Goal: Information Seeking & Learning: Compare options

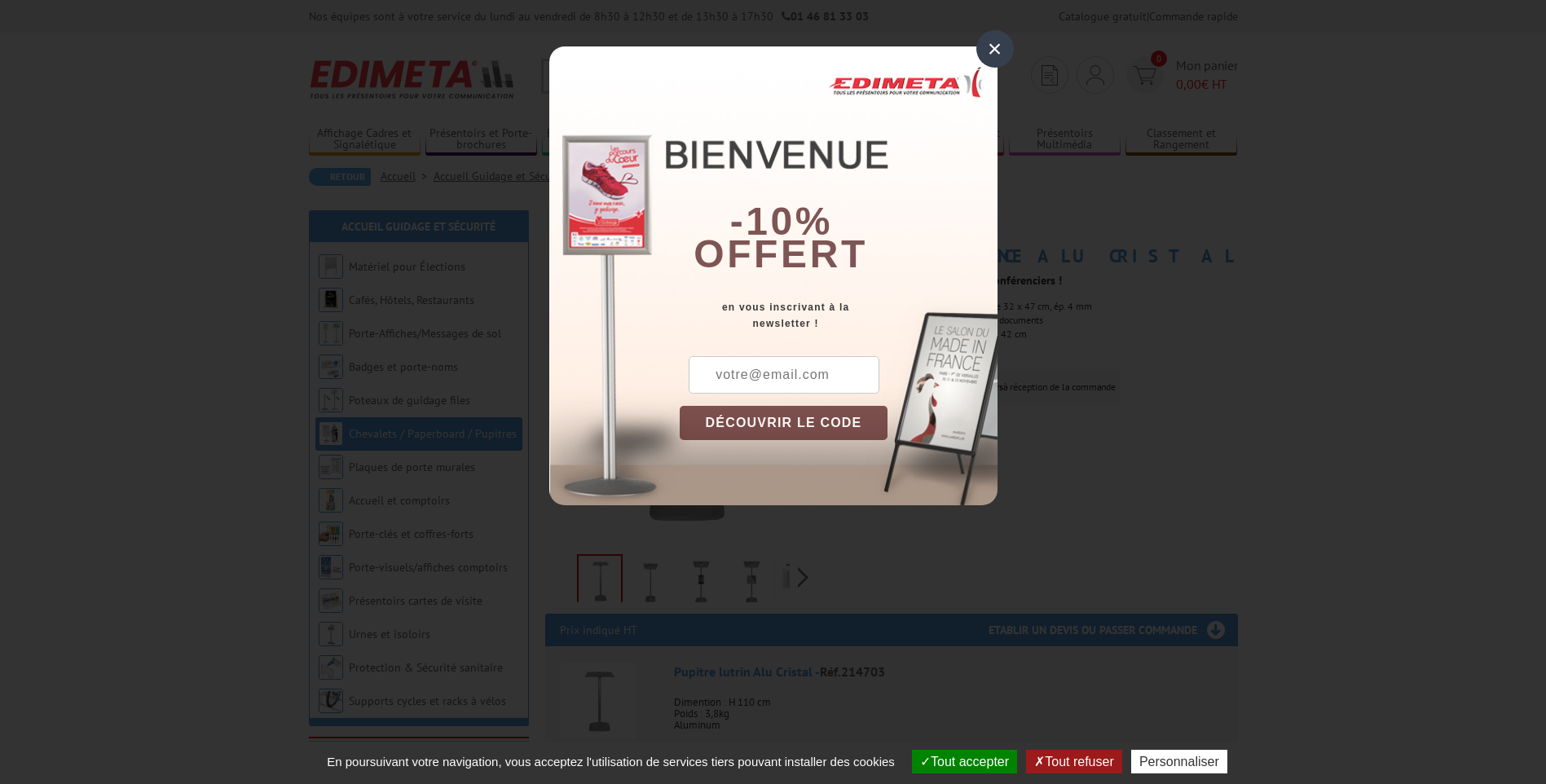
click at [995, 48] on div "×" at bounding box center [994, 48] width 37 height 37
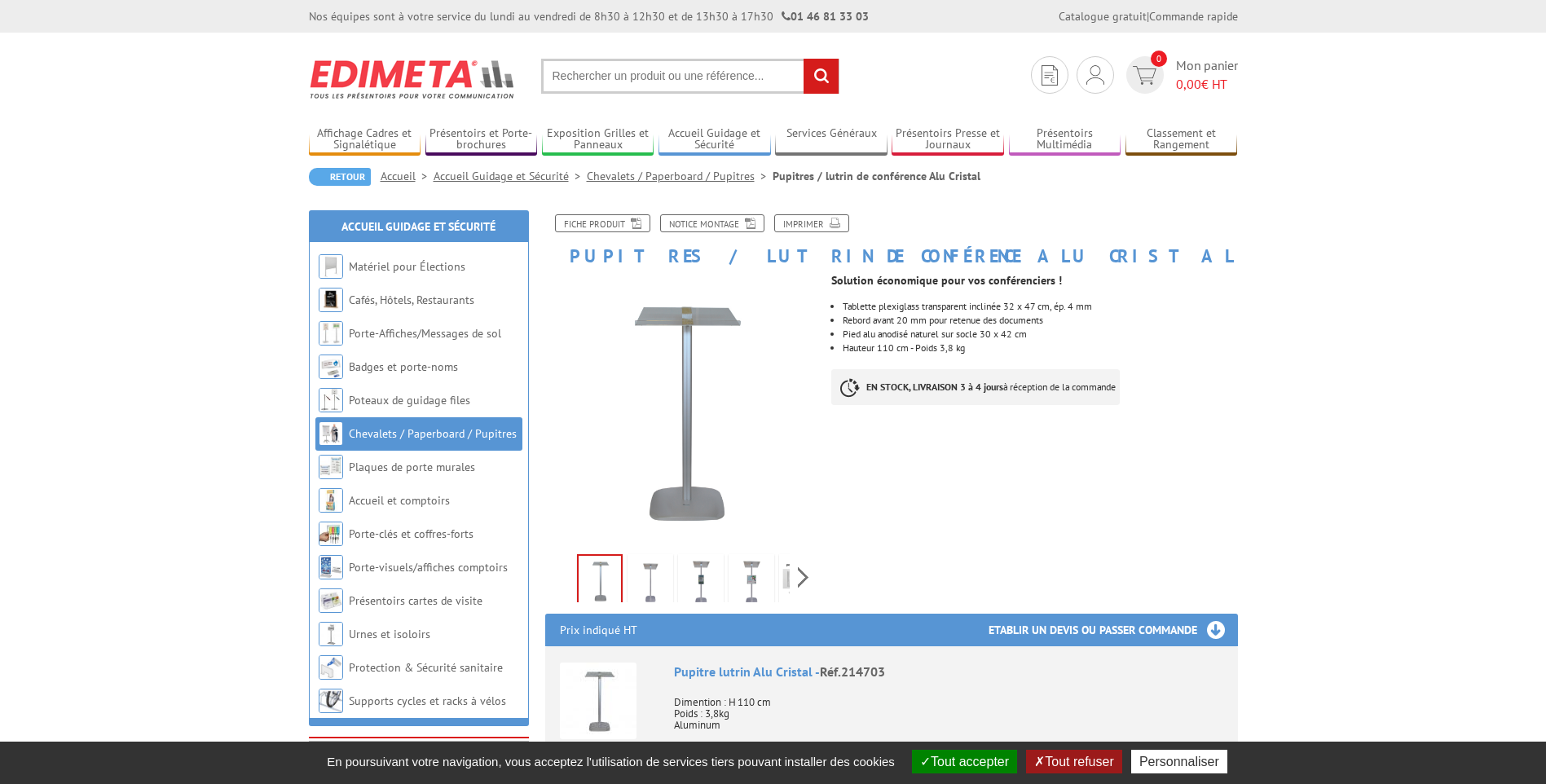
click at [428, 435] on link "Chevalets / Paperboard / Pupitres" at bounding box center [432, 433] width 168 height 15
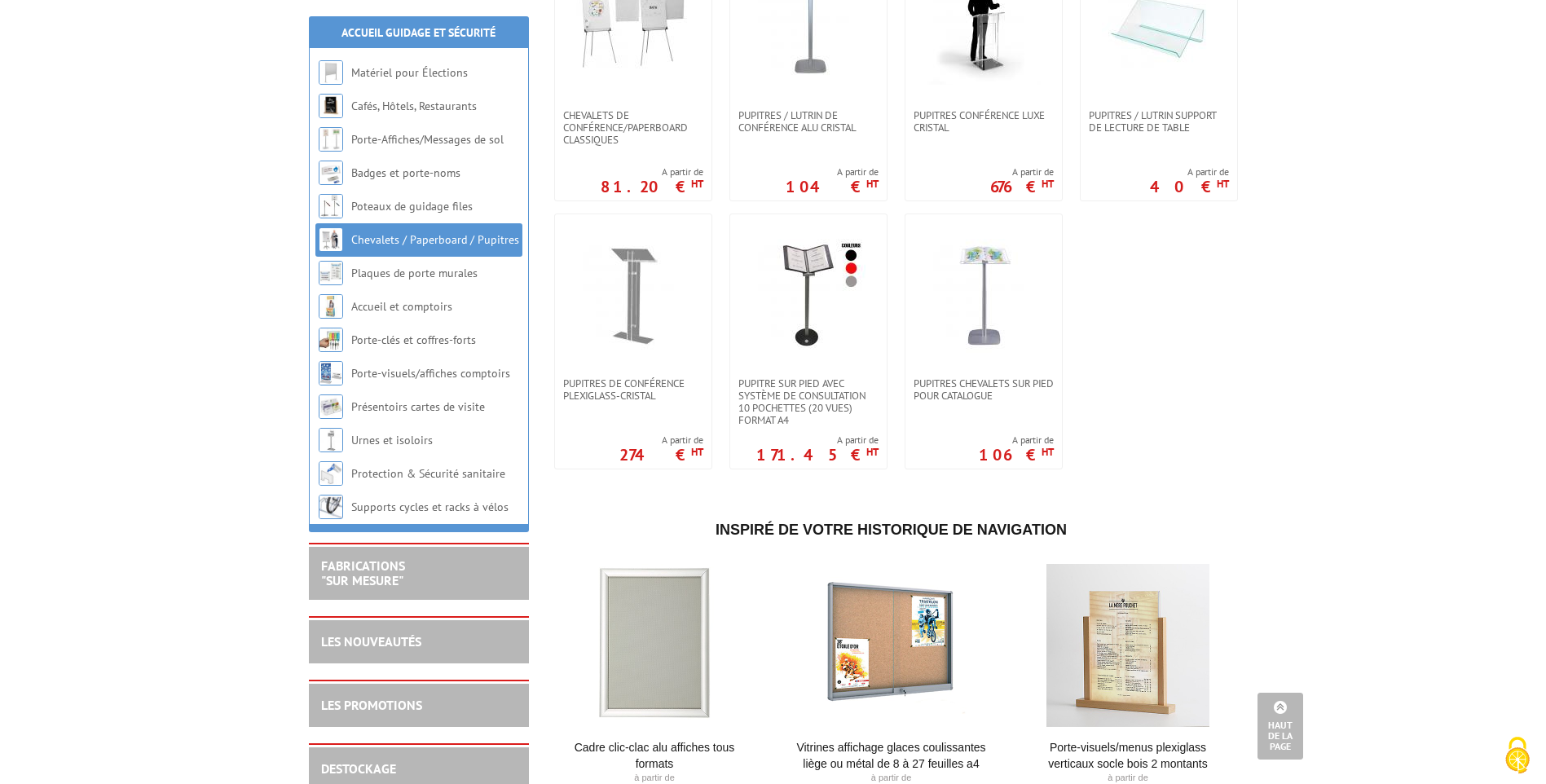
scroll to position [1540, 0]
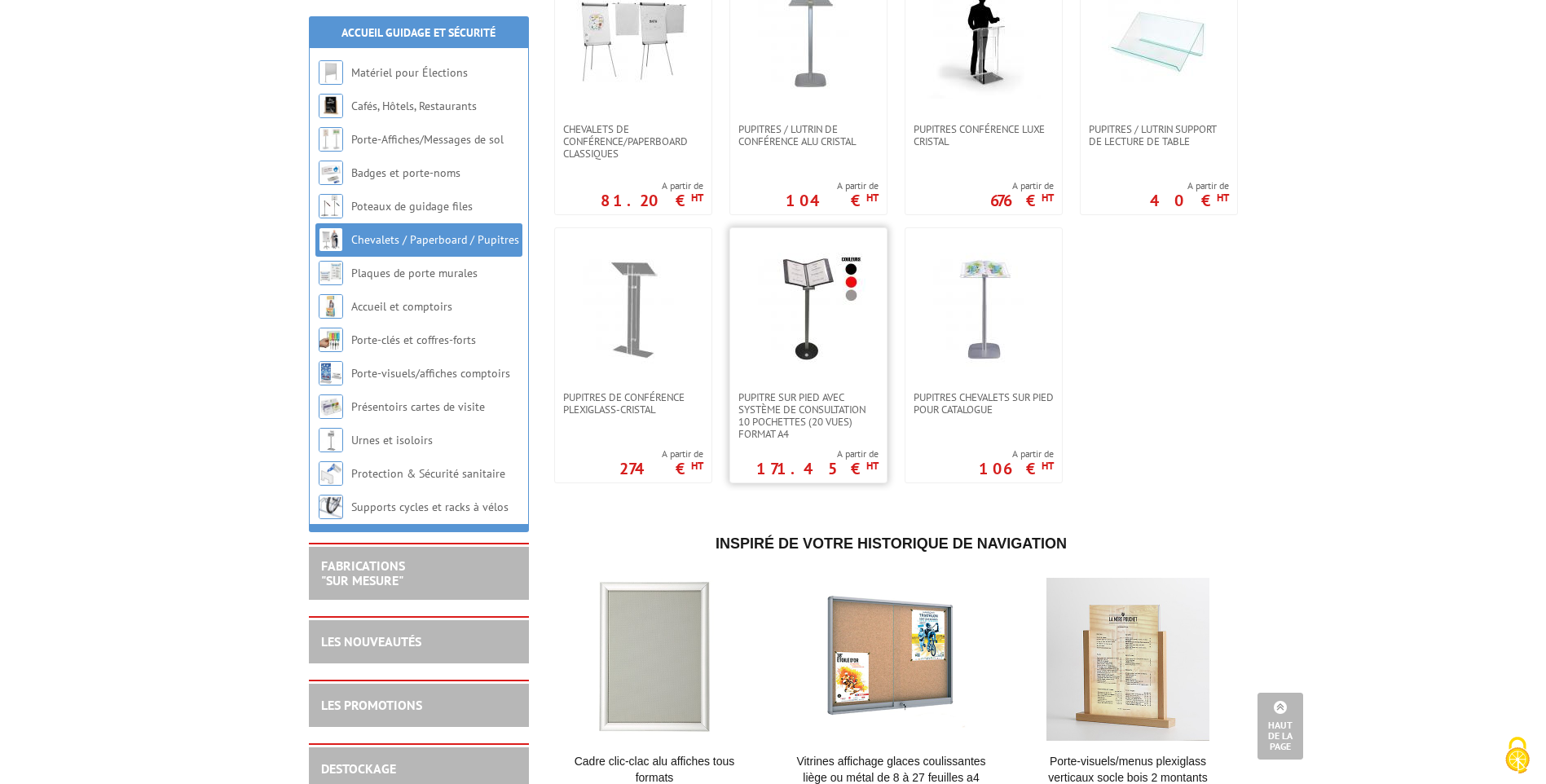
click at [793, 375] on link at bounding box center [808, 309] width 157 height 163
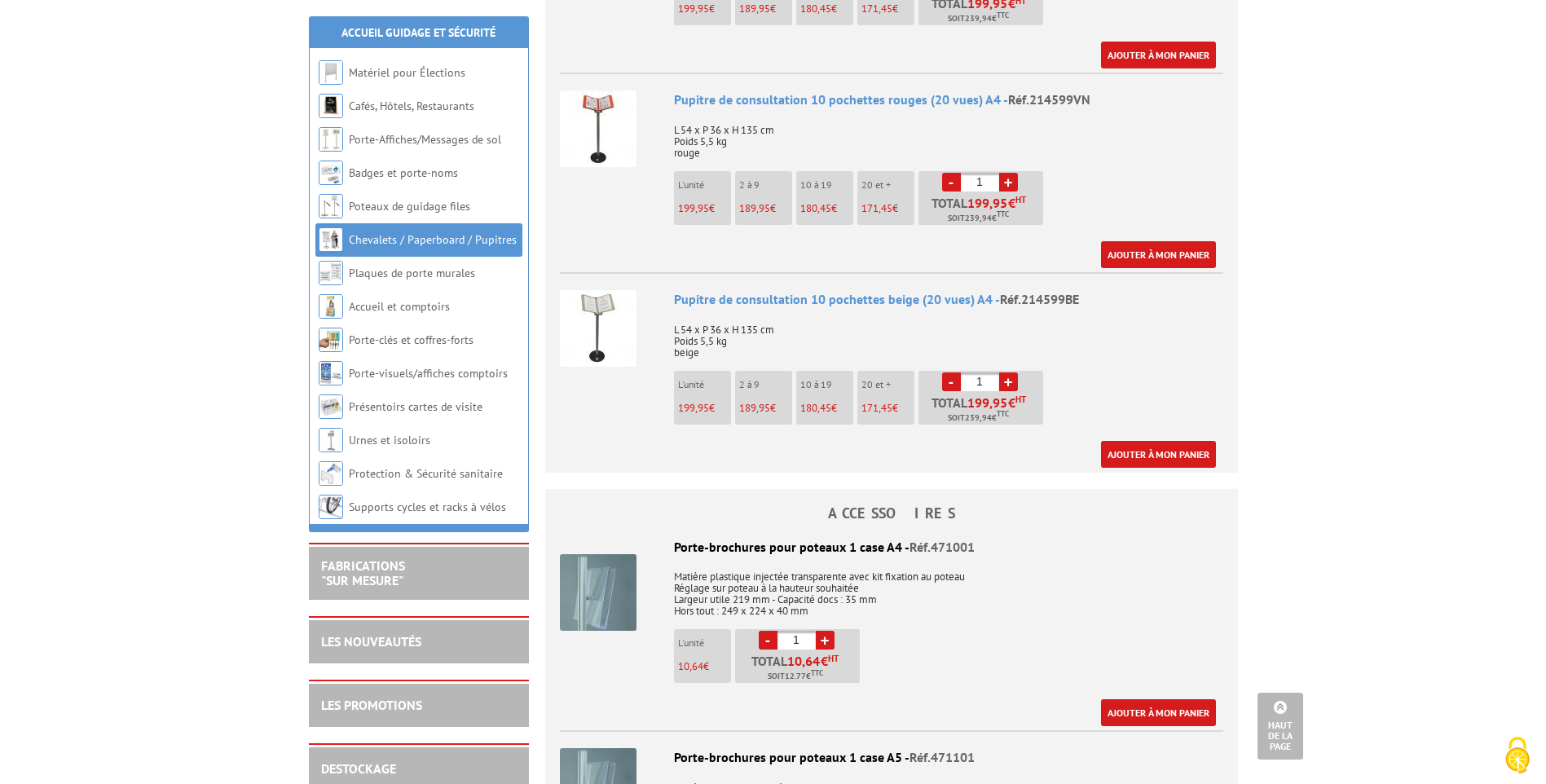
scroll to position [407, 0]
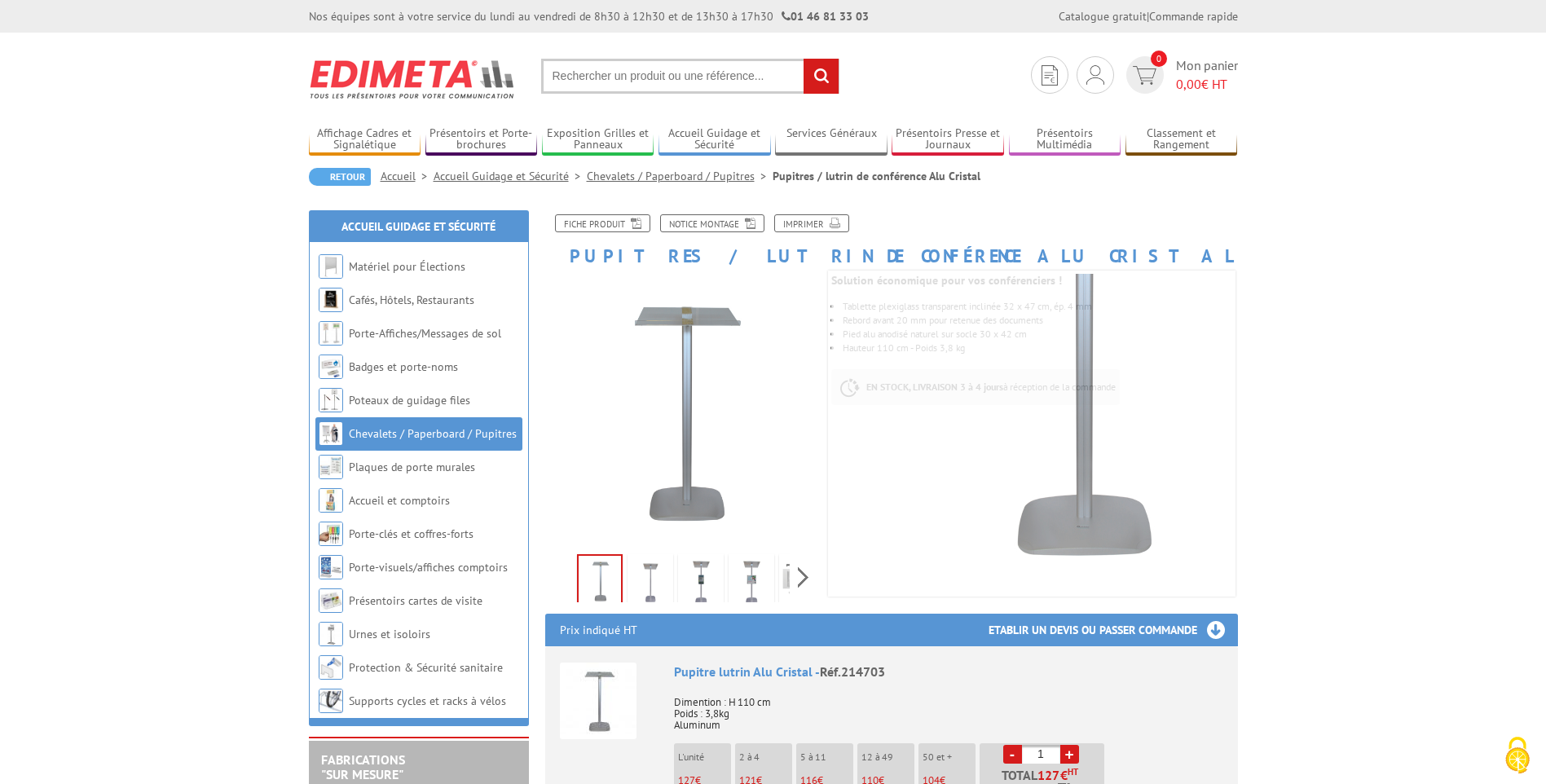
click at [640, 571] on img at bounding box center [650, 582] width 39 height 51
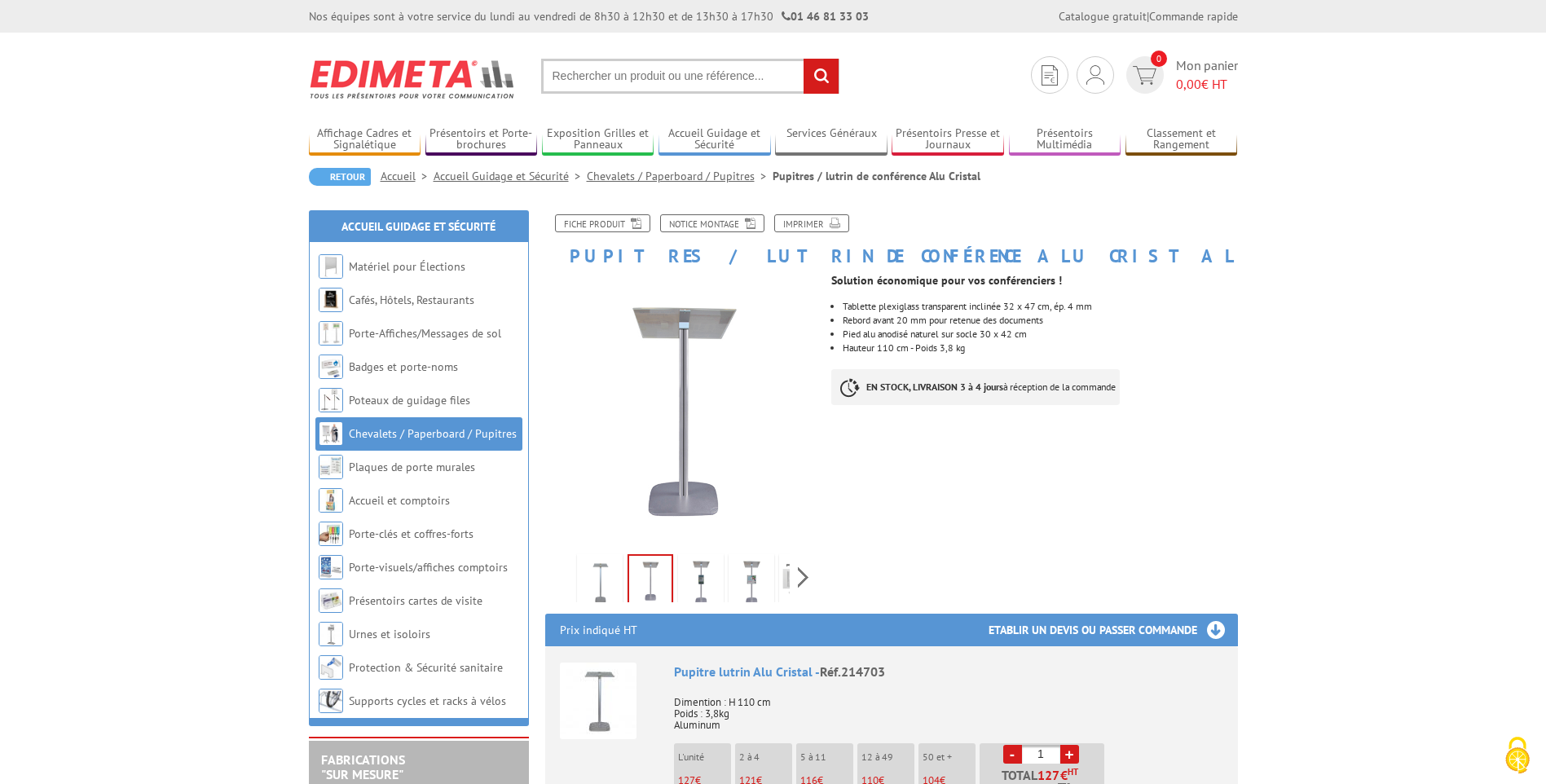
click at [702, 584] on img at bounding box center [700, 582] width 39 height 51
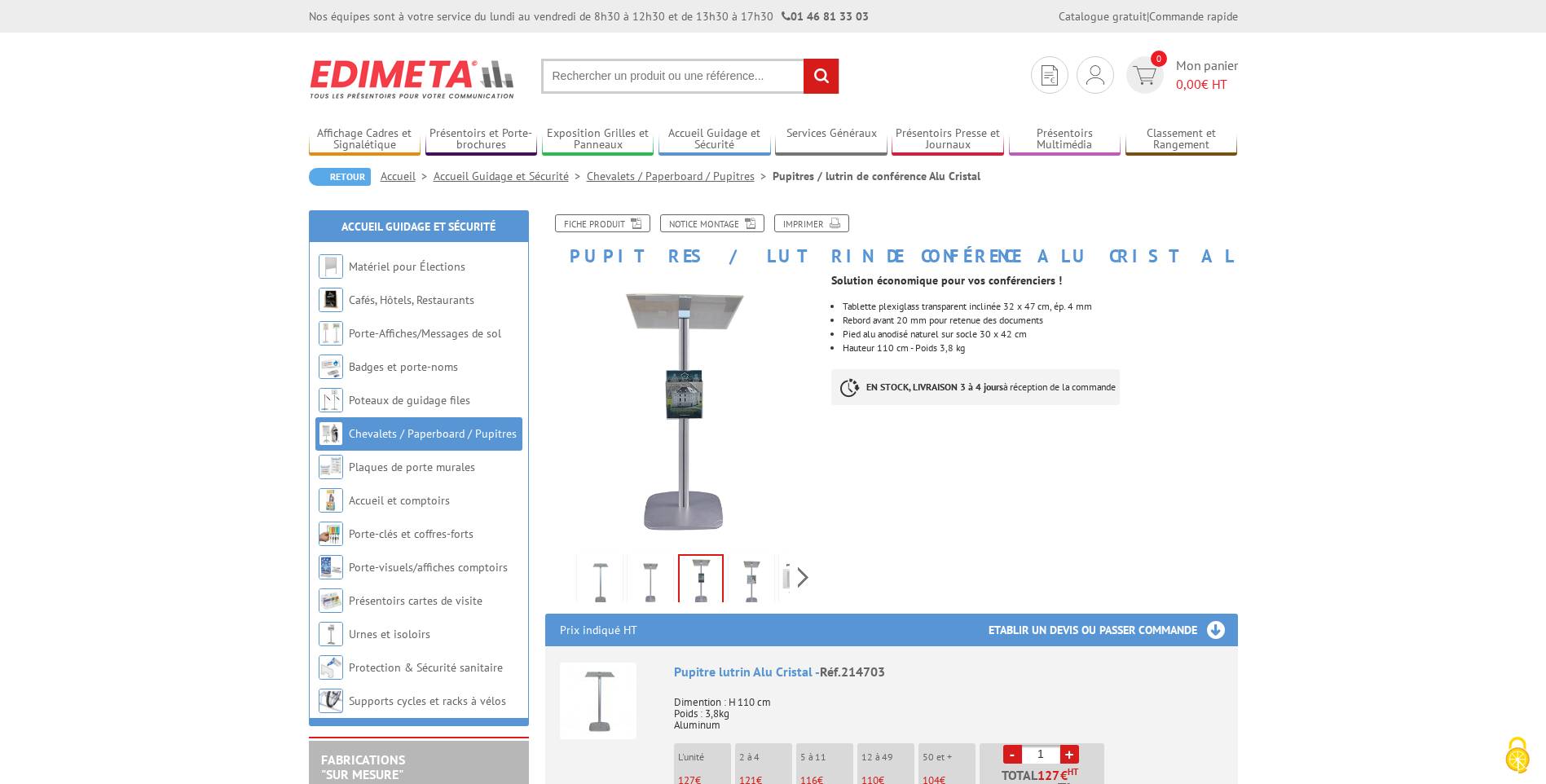
click at [735, 586] on img at bounding box center [751, 582] width 39 height 51
click at [753, 587] on img at bounding box center [751, 581] width 42 height 51
click at [644, 582] on img at bounding box center [650, 582] width 39 height 51
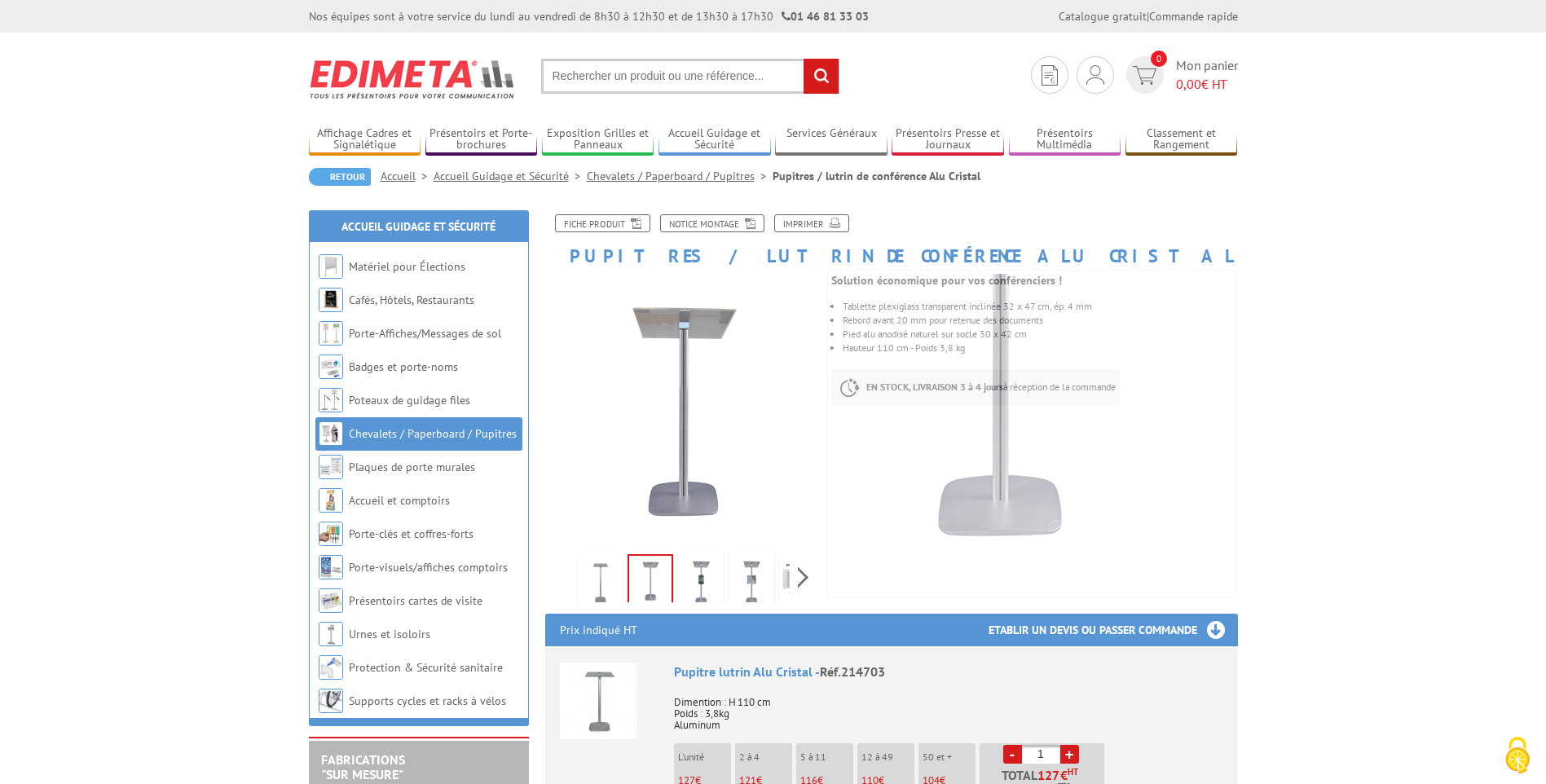
click at [594, 576] on img at bounding box center [599, 582] width 39 height 51
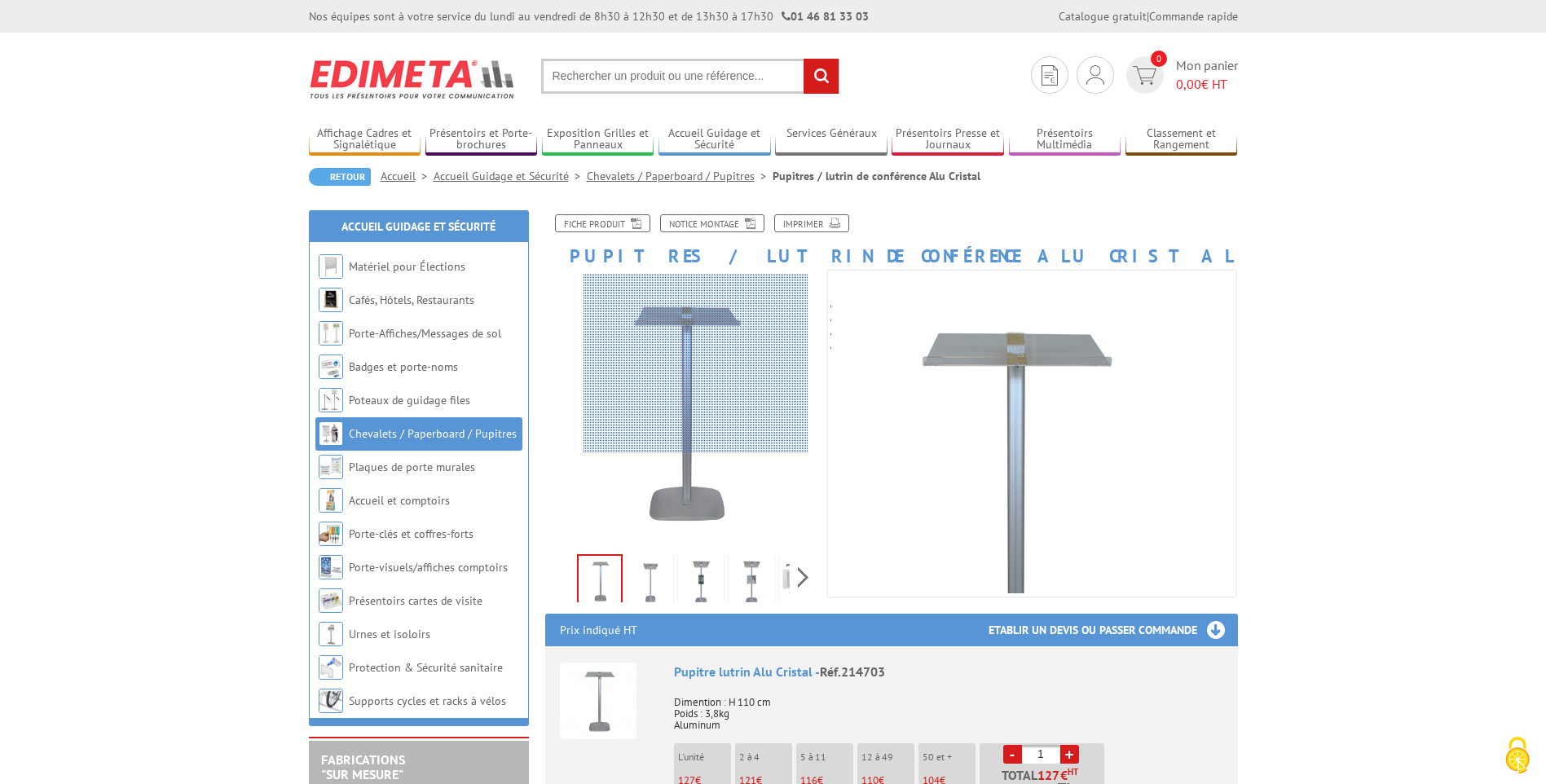
click at [695, 343] on div at bounding box center [695, 363] width 225 height 179
click at [695, 344] on div at bounding box center [695, 363] width 225 height 179
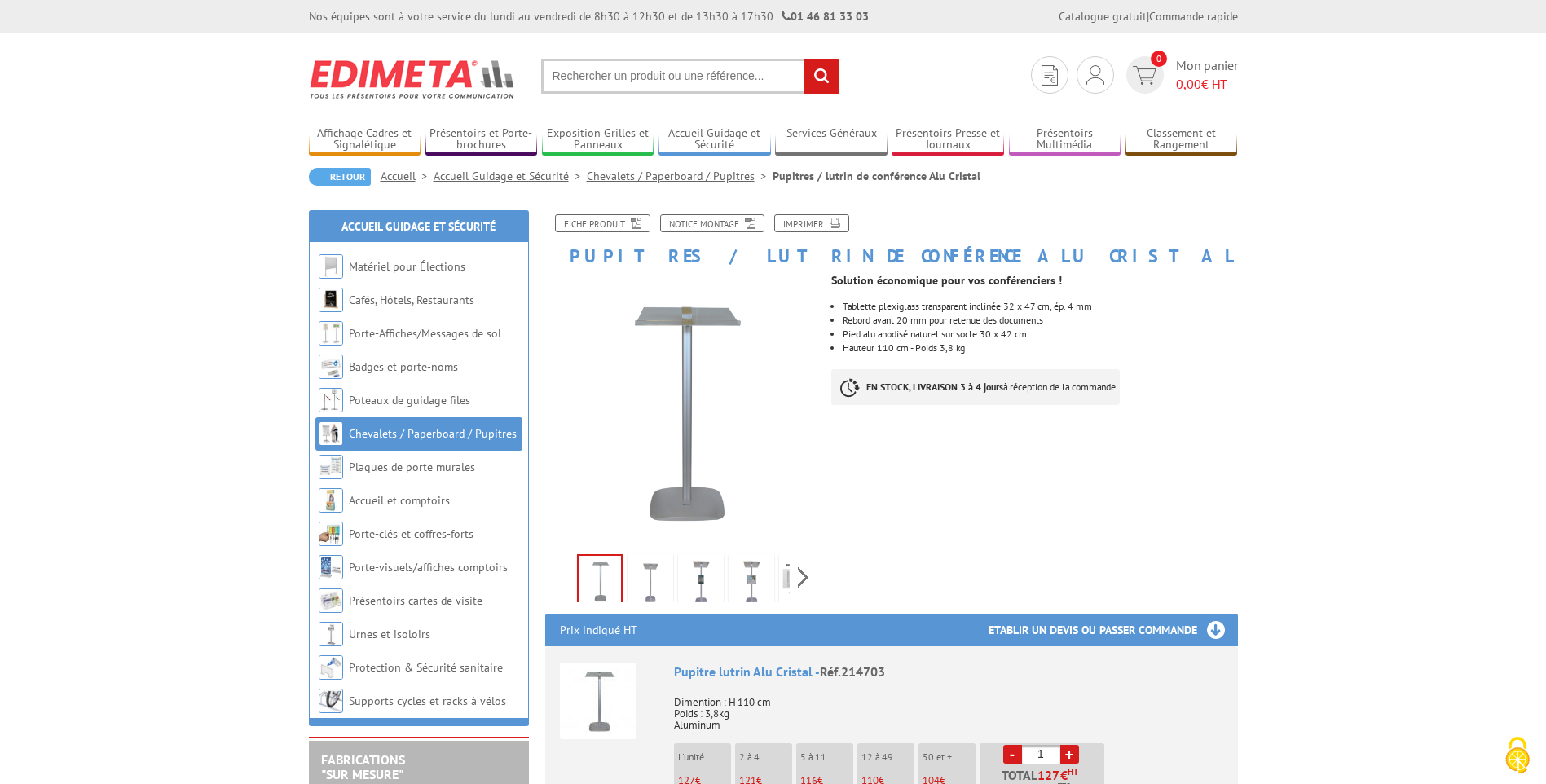
click at [759, 587] on img at bounding box center [751, 582] width 39 height 51
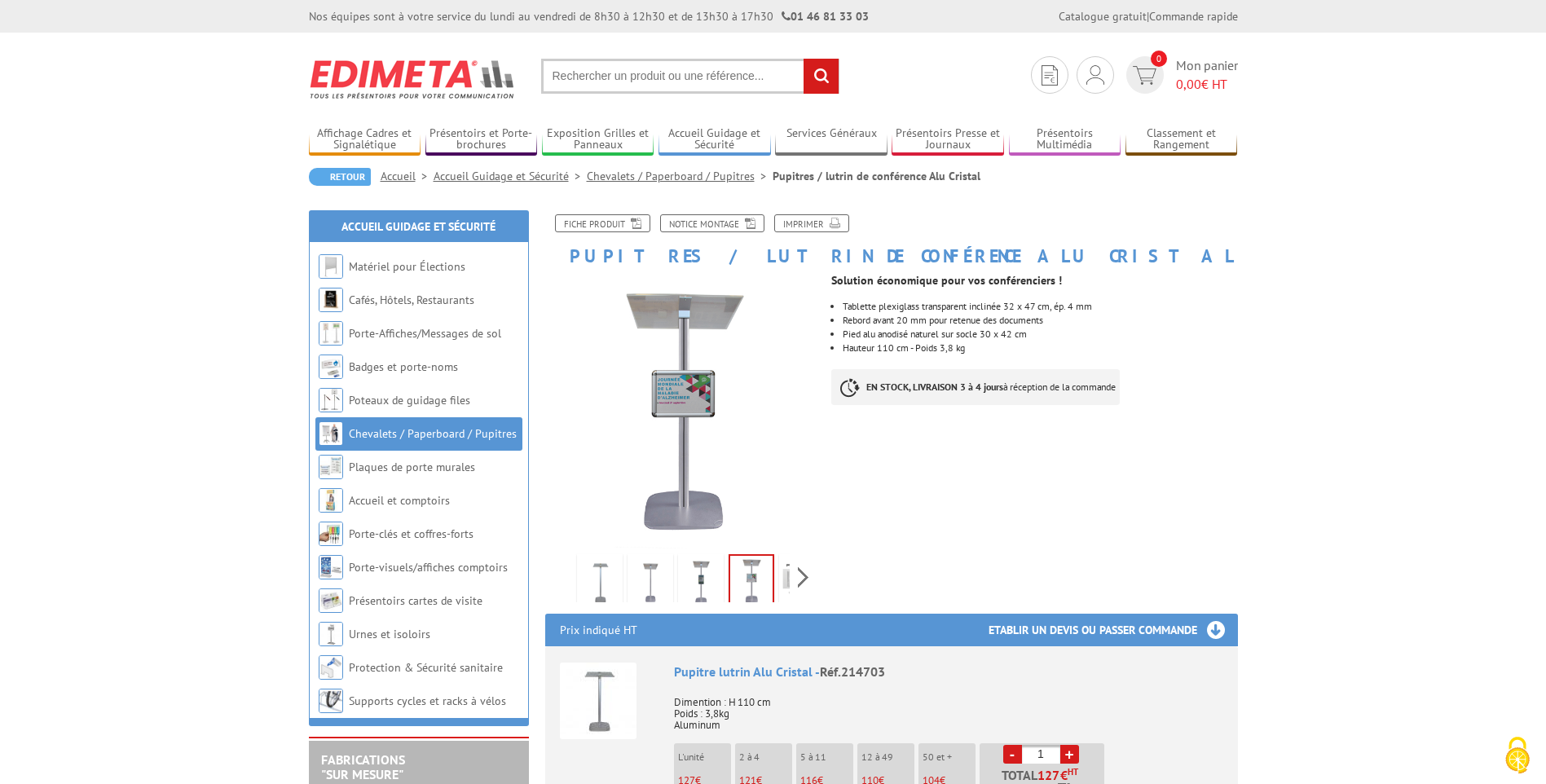
click at [721, 590] on link at bounding box center [700, 582] width 46 height 57
click at [602, 577] on img at bounding box center [599, 582] width 39 height 51
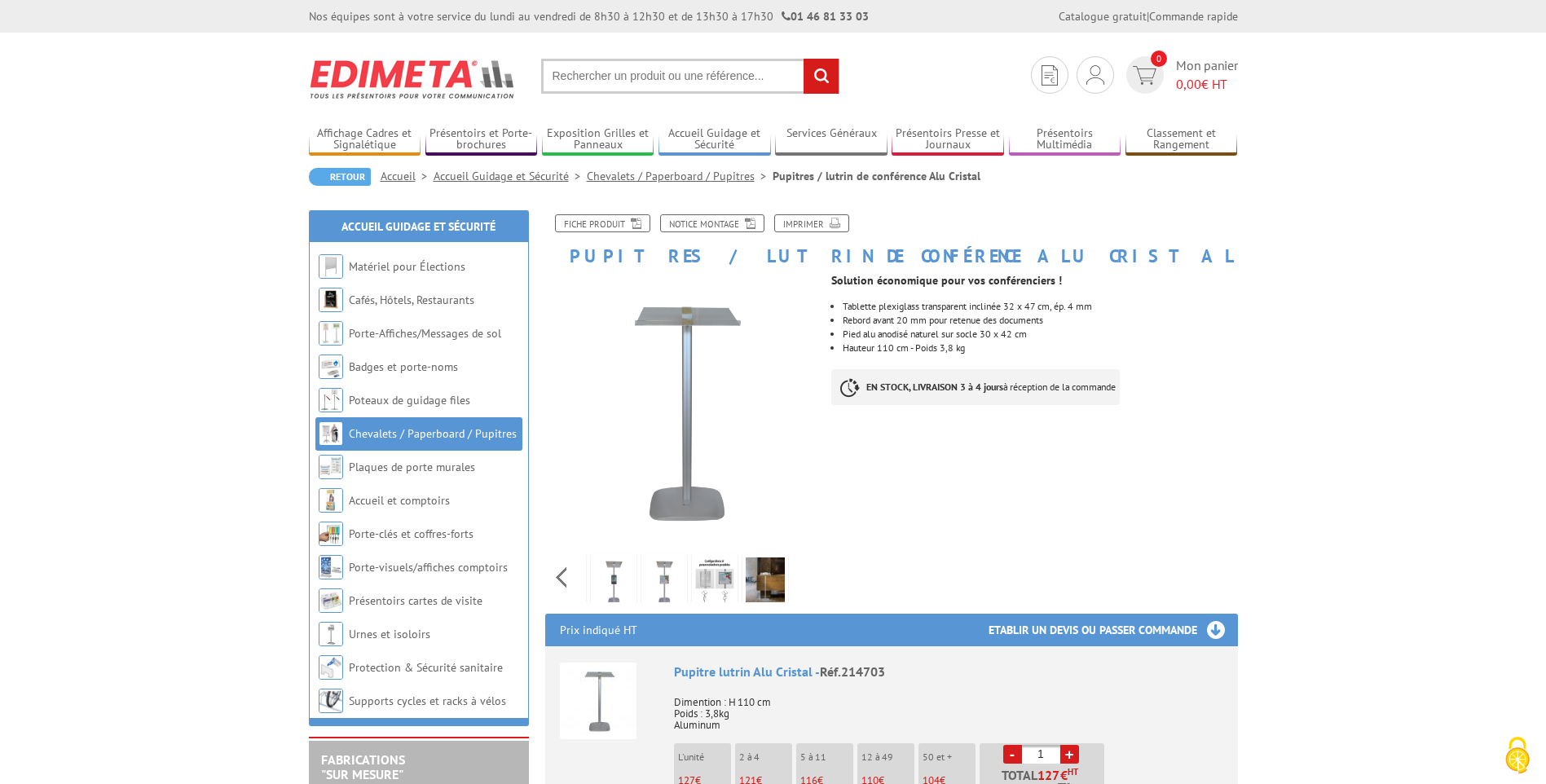
click at [807, 585] on div "Previous Next" at bounding box center [682, 577] width 275 height 57
click at [731, 572] on img at bounding box center [714, 582] width 39 height 51
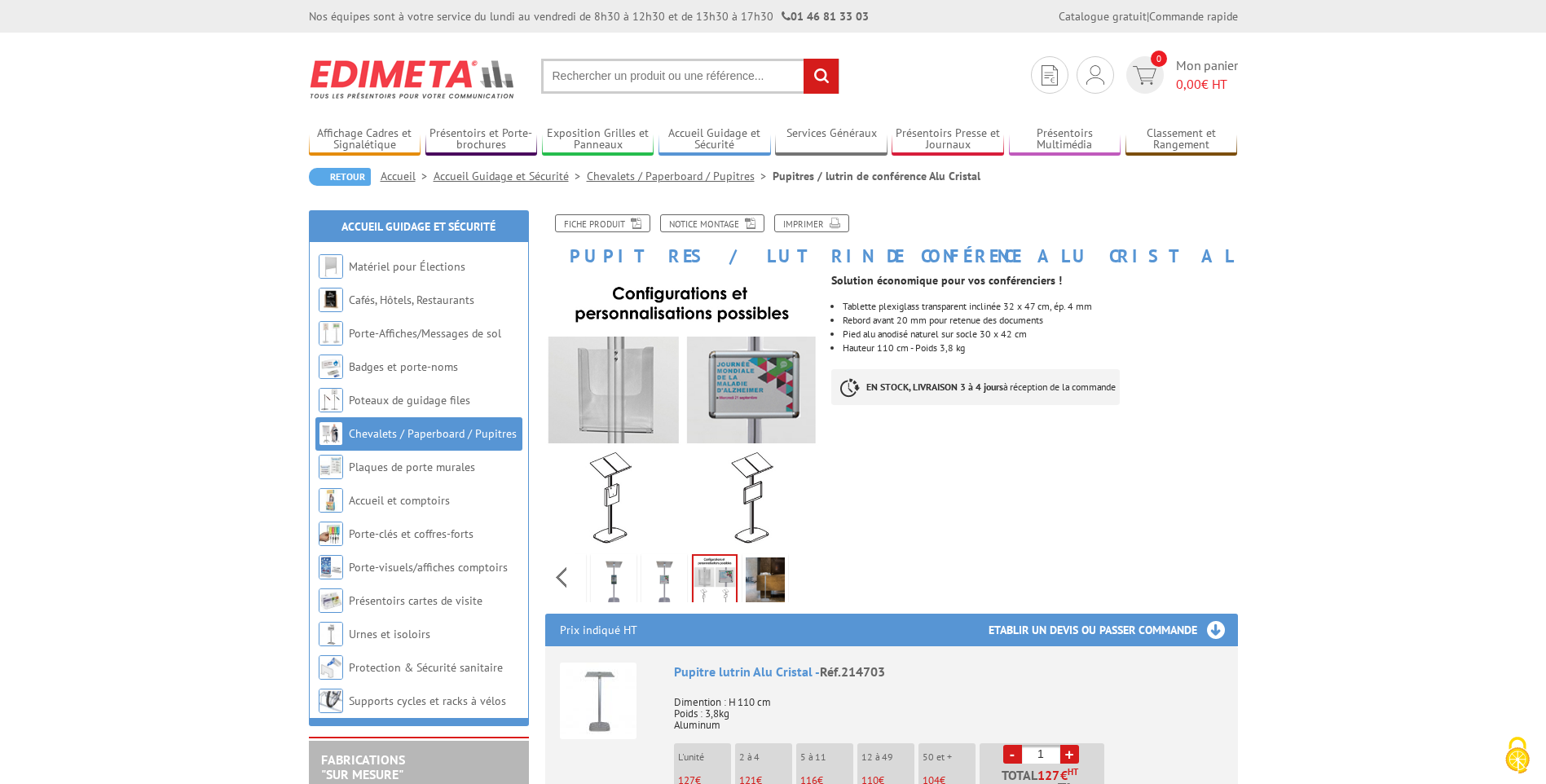
click at [764, 586] on img at bounding box center [764, 582] width 39 height 51
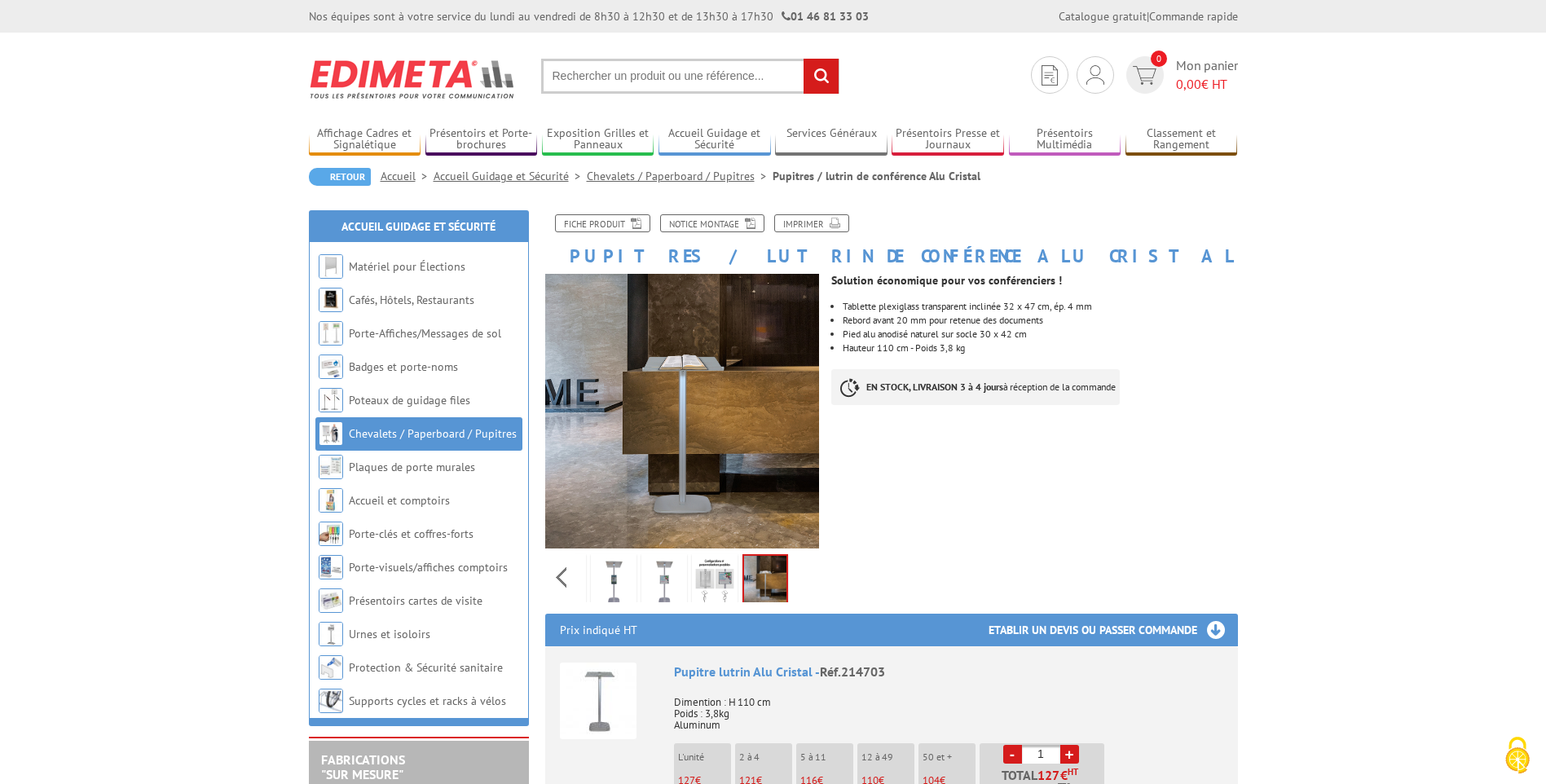
click at [815, 584] on div "Previous Next" at bounding box center [682, 577] width 275 height 57
click at [805, 576] on div "Previous Next" at bounding box center [682, 577] width 275 height 57
click at [605, 572] on img at bounding box center [613, 582] width 39 height 51
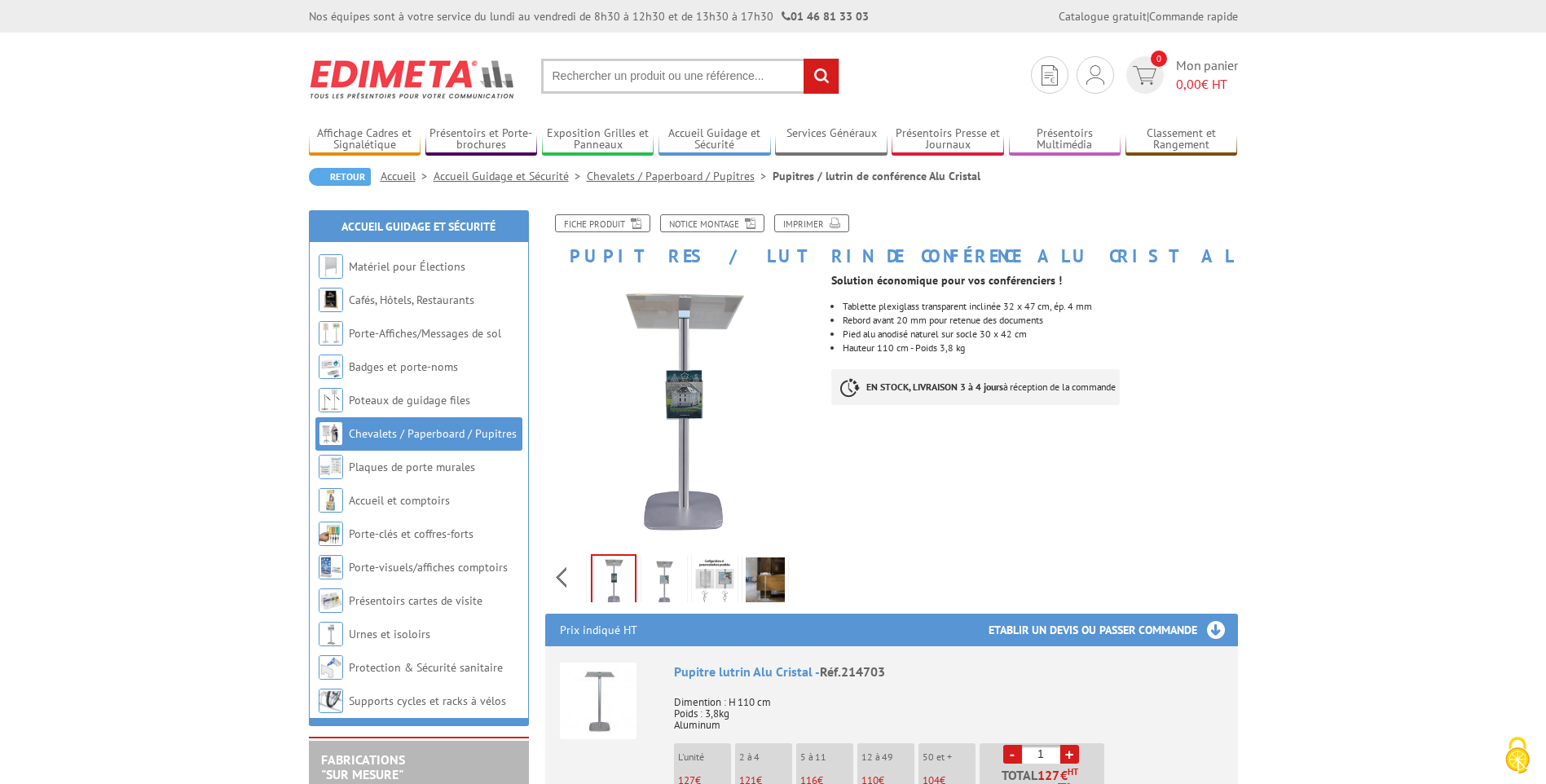
click at [565, 576] on div "Previous Next" at bounding box center [682, 577] width 275 height 57
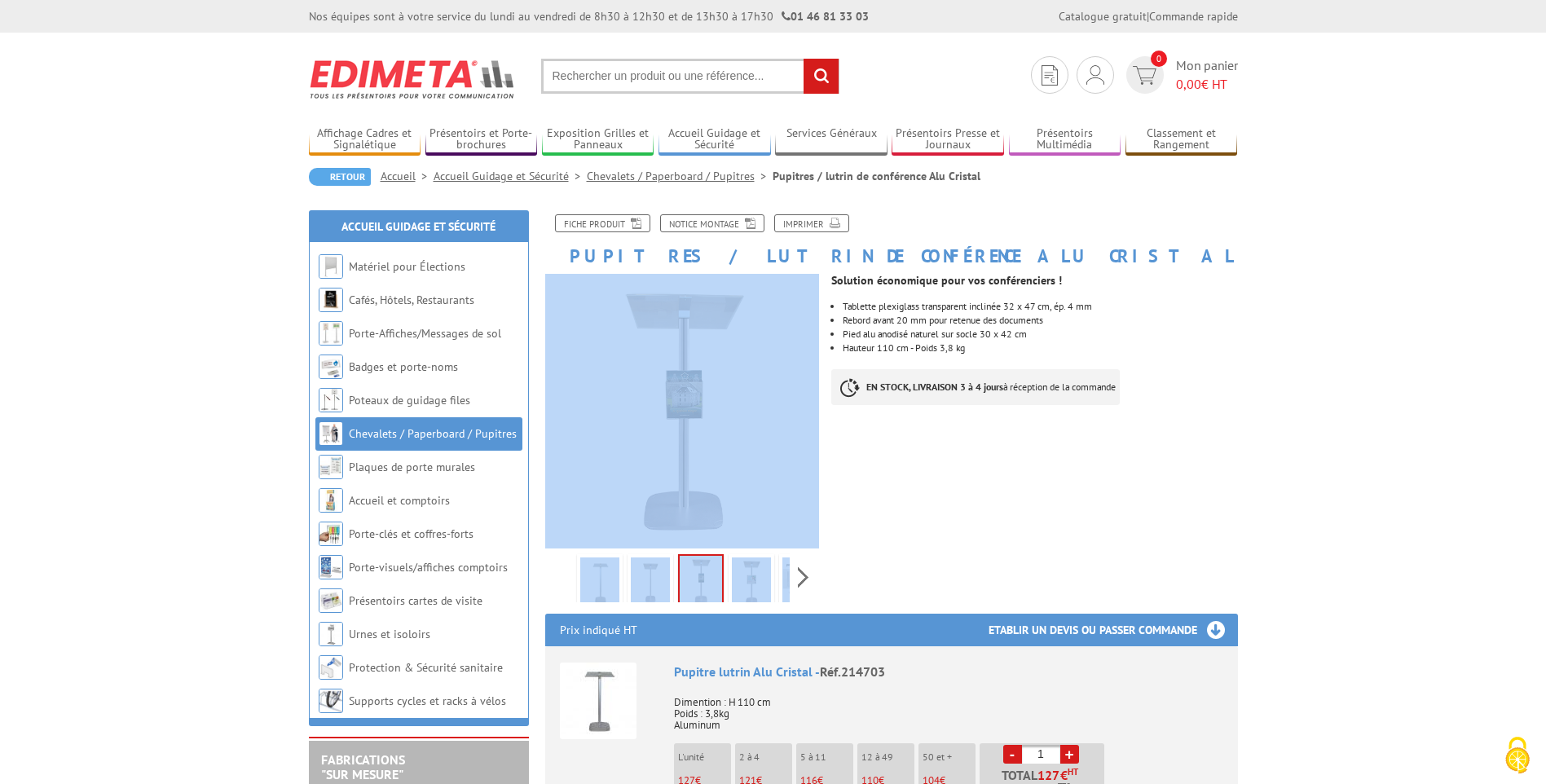
click at [565, 576] on div "Previous Next" at bounding box center [682, 577] width 275 height 57
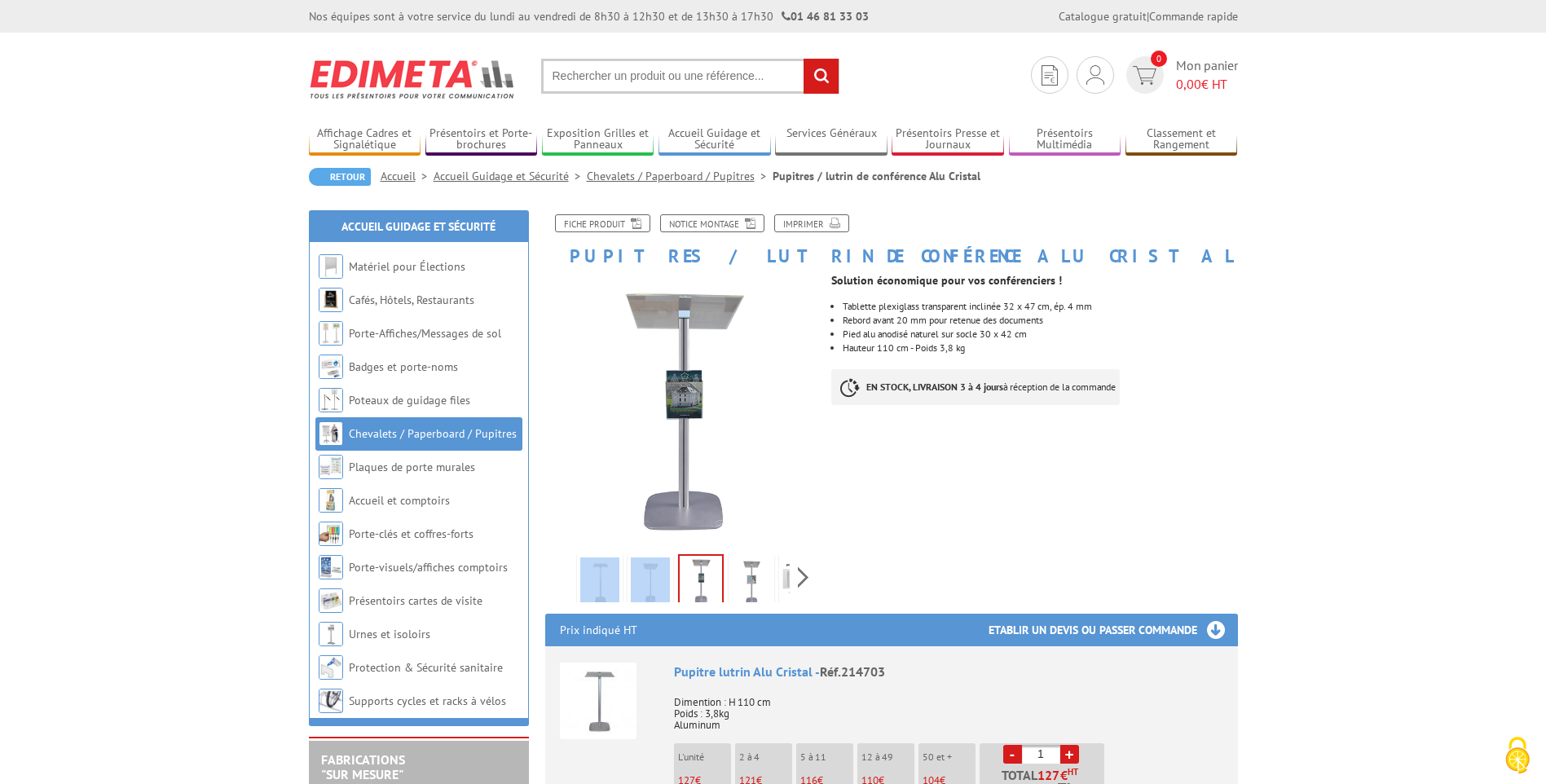
click at [565, 576] on div "Previous Next" at bounding box center [682, 577] width 275 height 57
drag, startPoint x: 565, startPoint y: 576, endPoint x: 603, endPoint y: 590, distance: 40.5
click at [603, 590] on img at bounding box center [599, 582] width 39 height 51
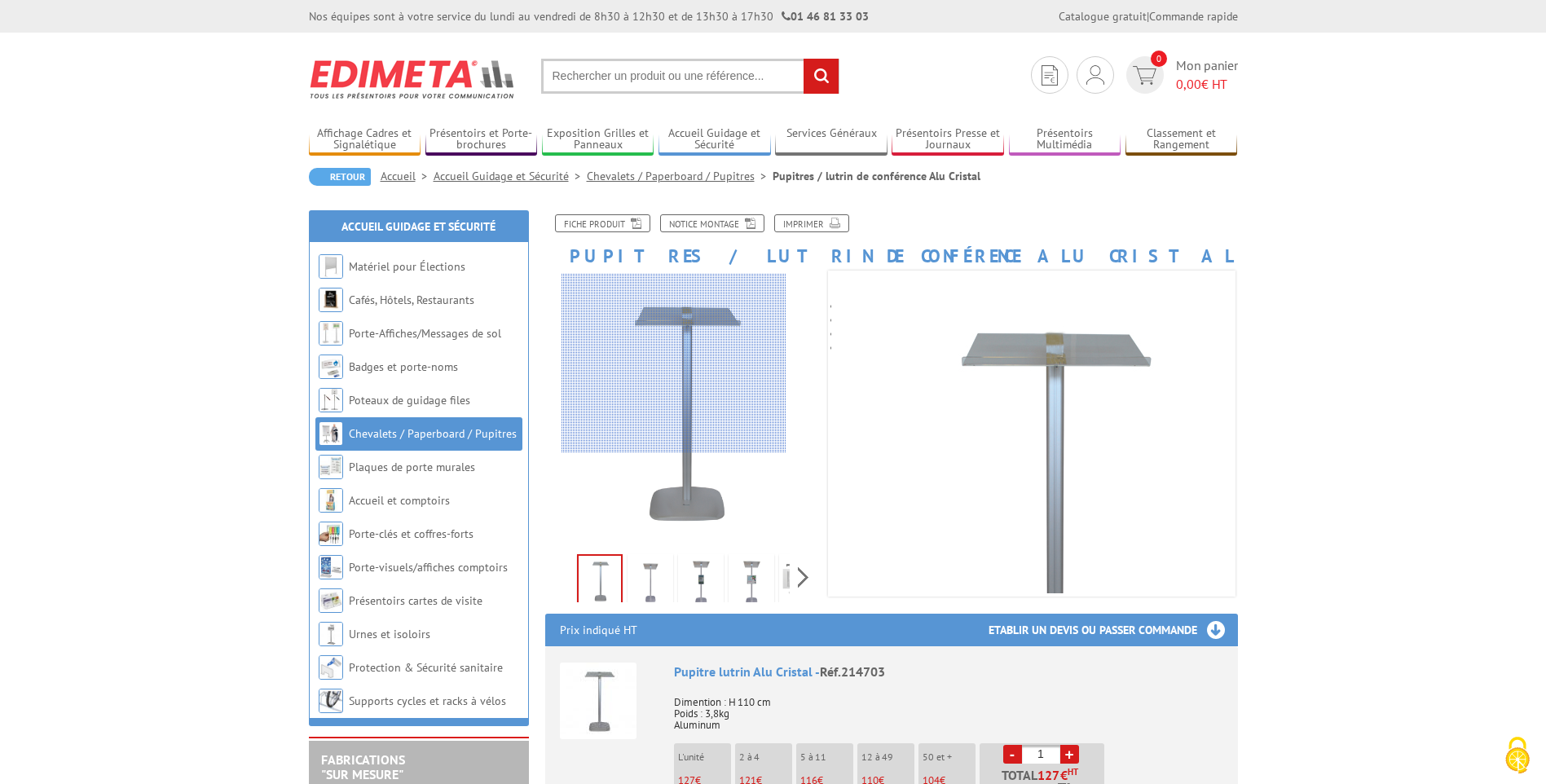
click at [674, 323] on div at bounding box center [673, 363] width 225 height 179
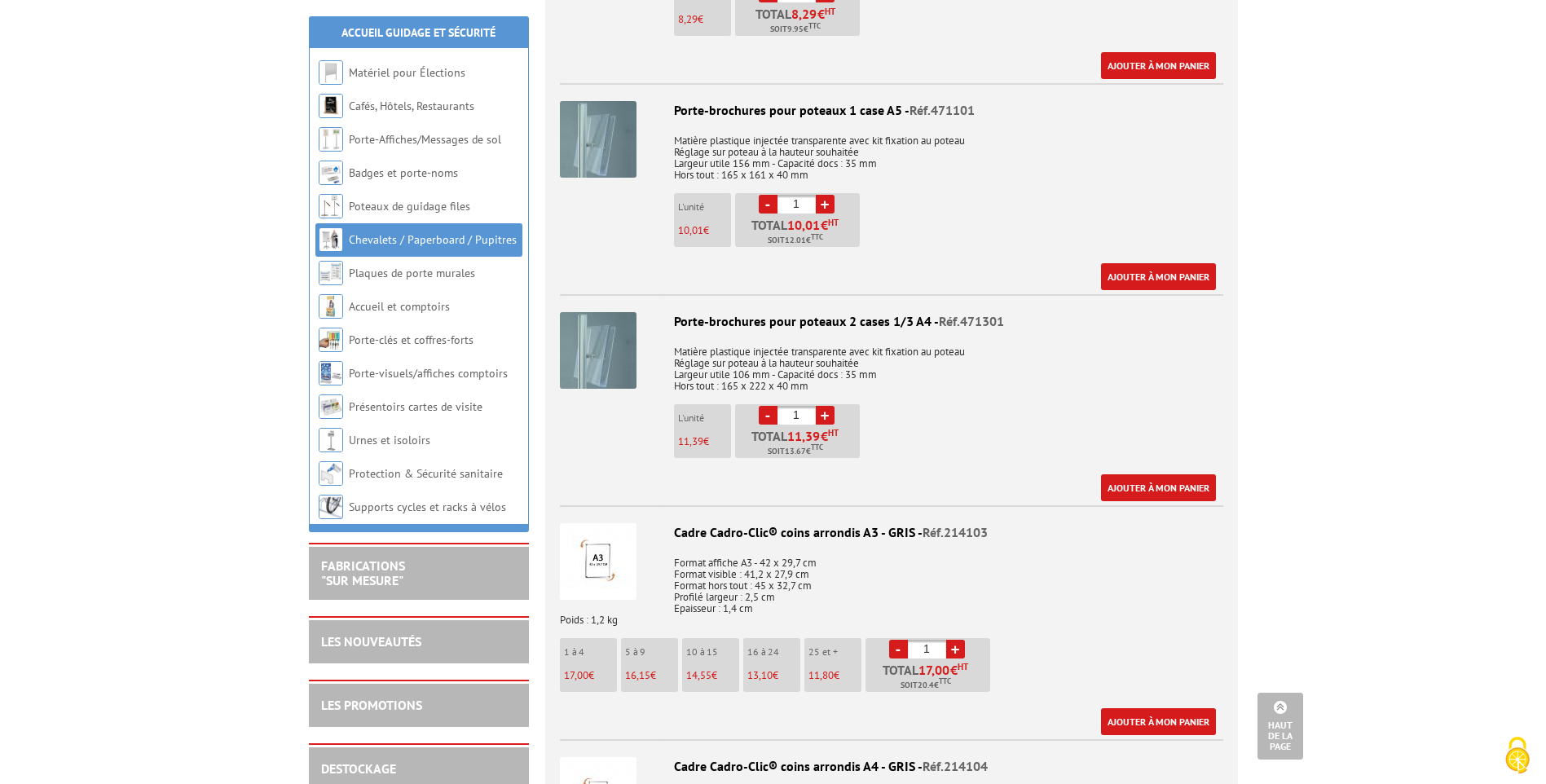
scroll to position [896, 0]
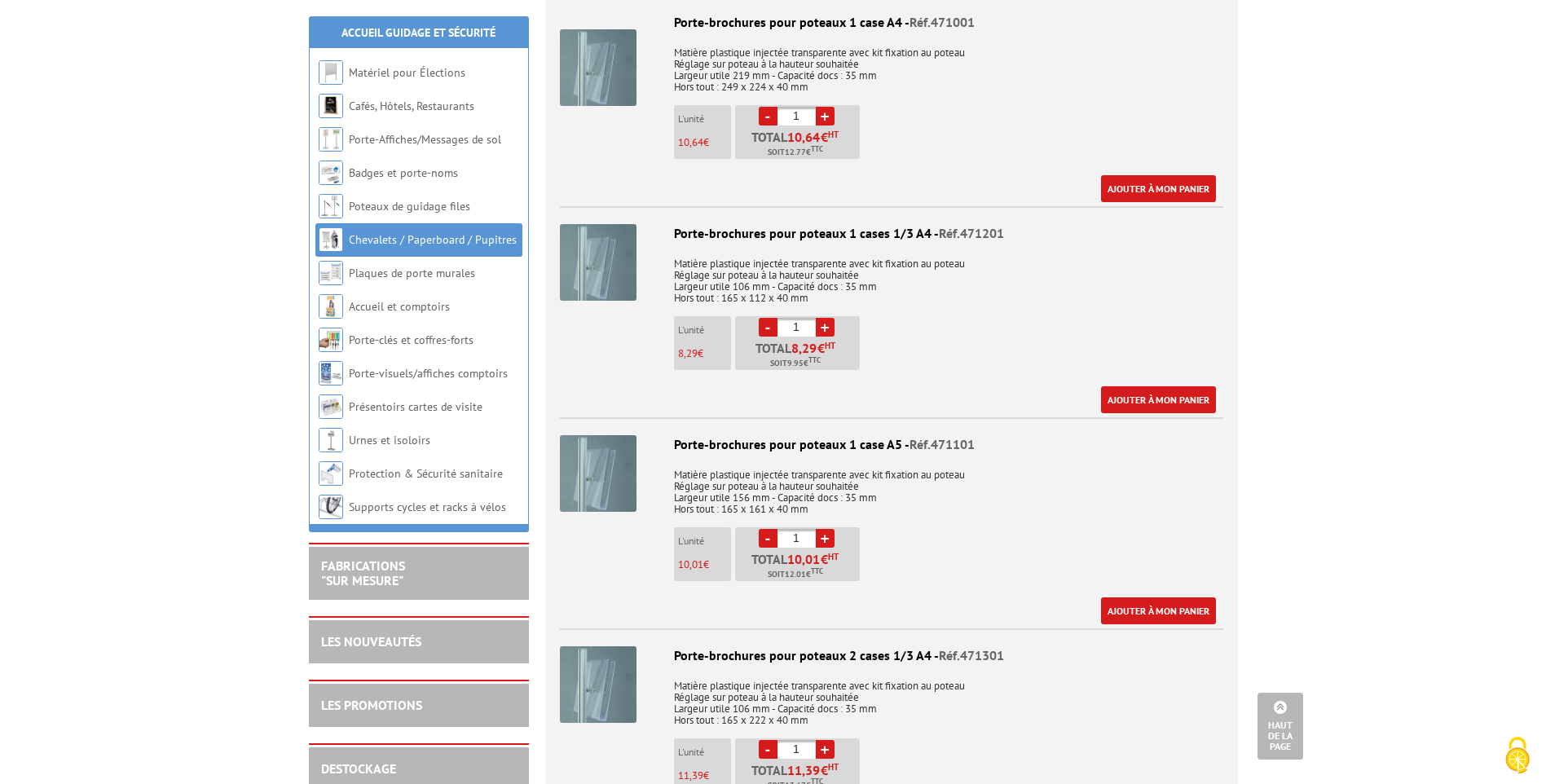
click at [477, 240] on link "Chevalets / Paperboard / Pupitres" at bounding box center [432, 240] width 168 height 15
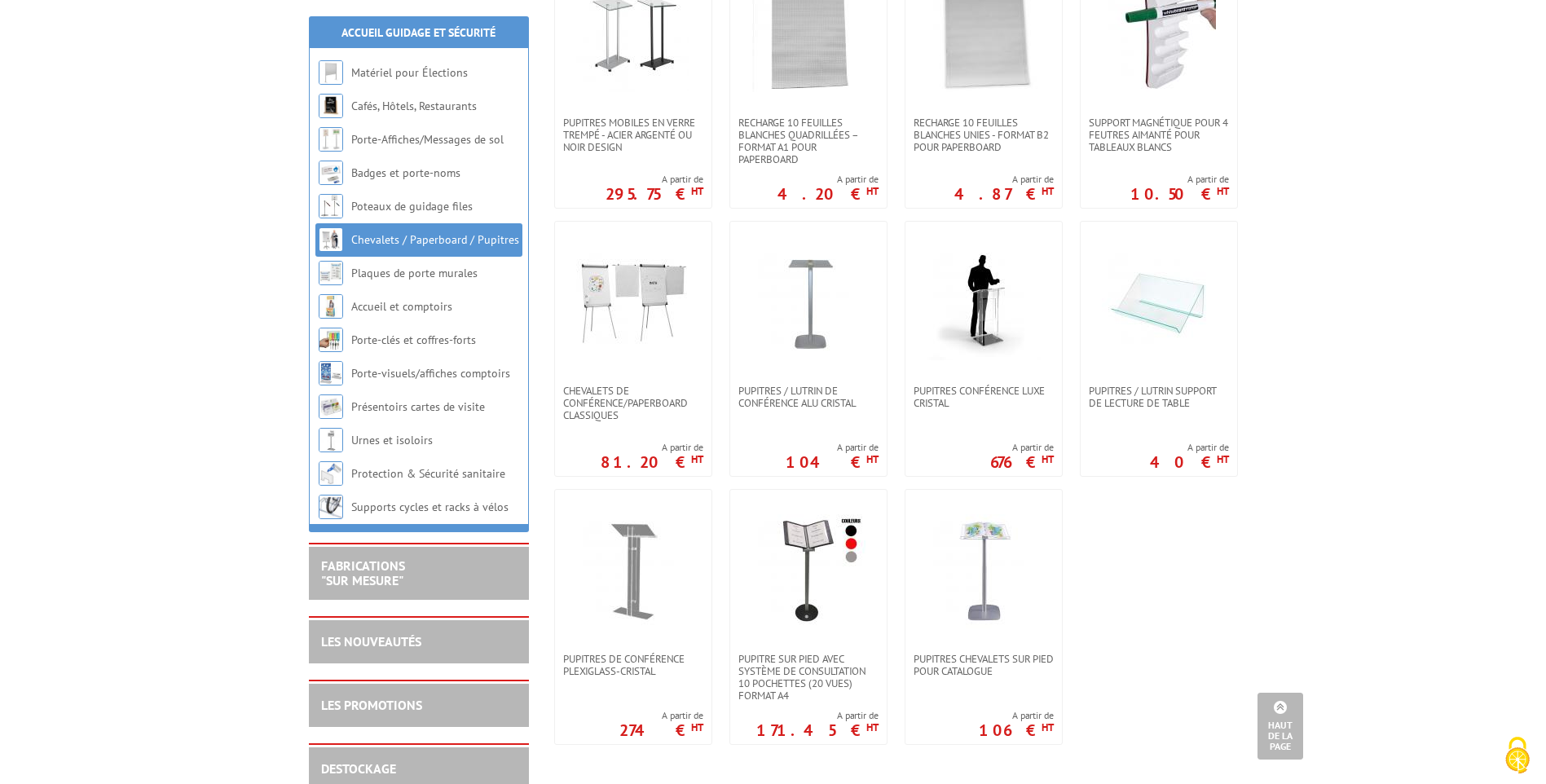
scroll to position [1303, 0]
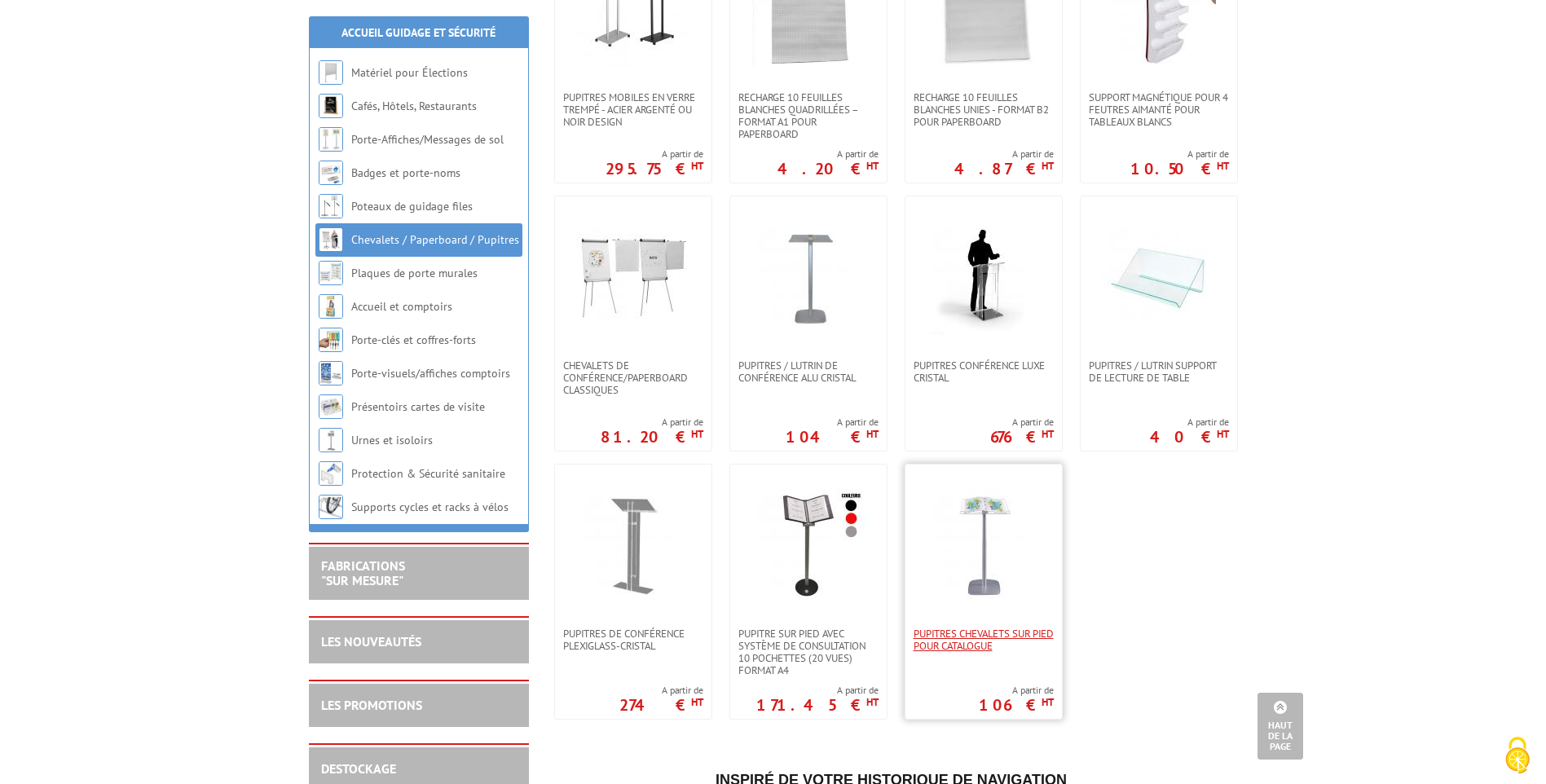
click at [955, 638] on span "PUPITRES CHEVALETS SUR PIED POUR CATALOGUE" at bounding box center [983, 639] width 140 height 24
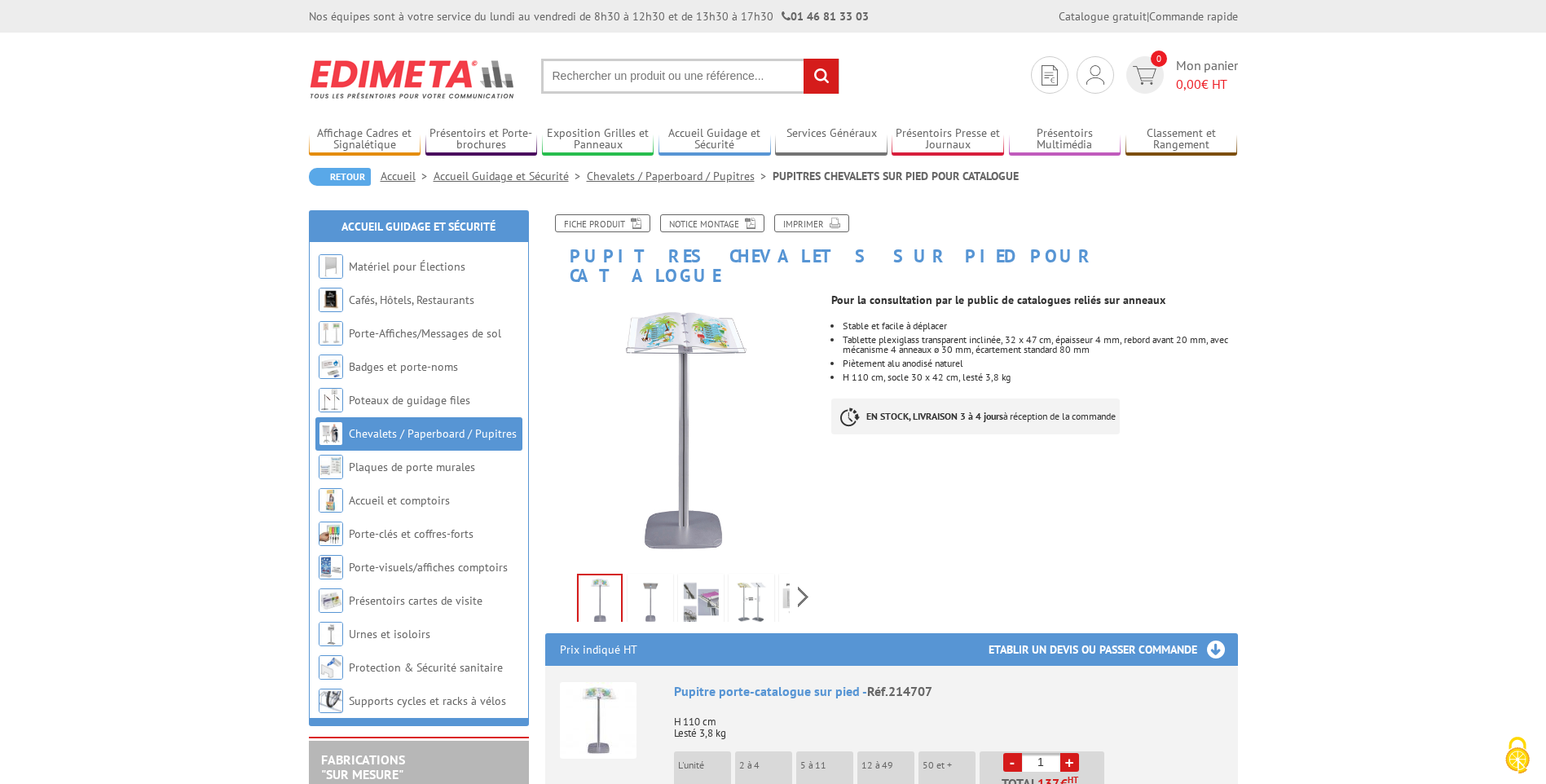
click at [703, 592] on img at bounding box center [700, 601] width 39 height 51
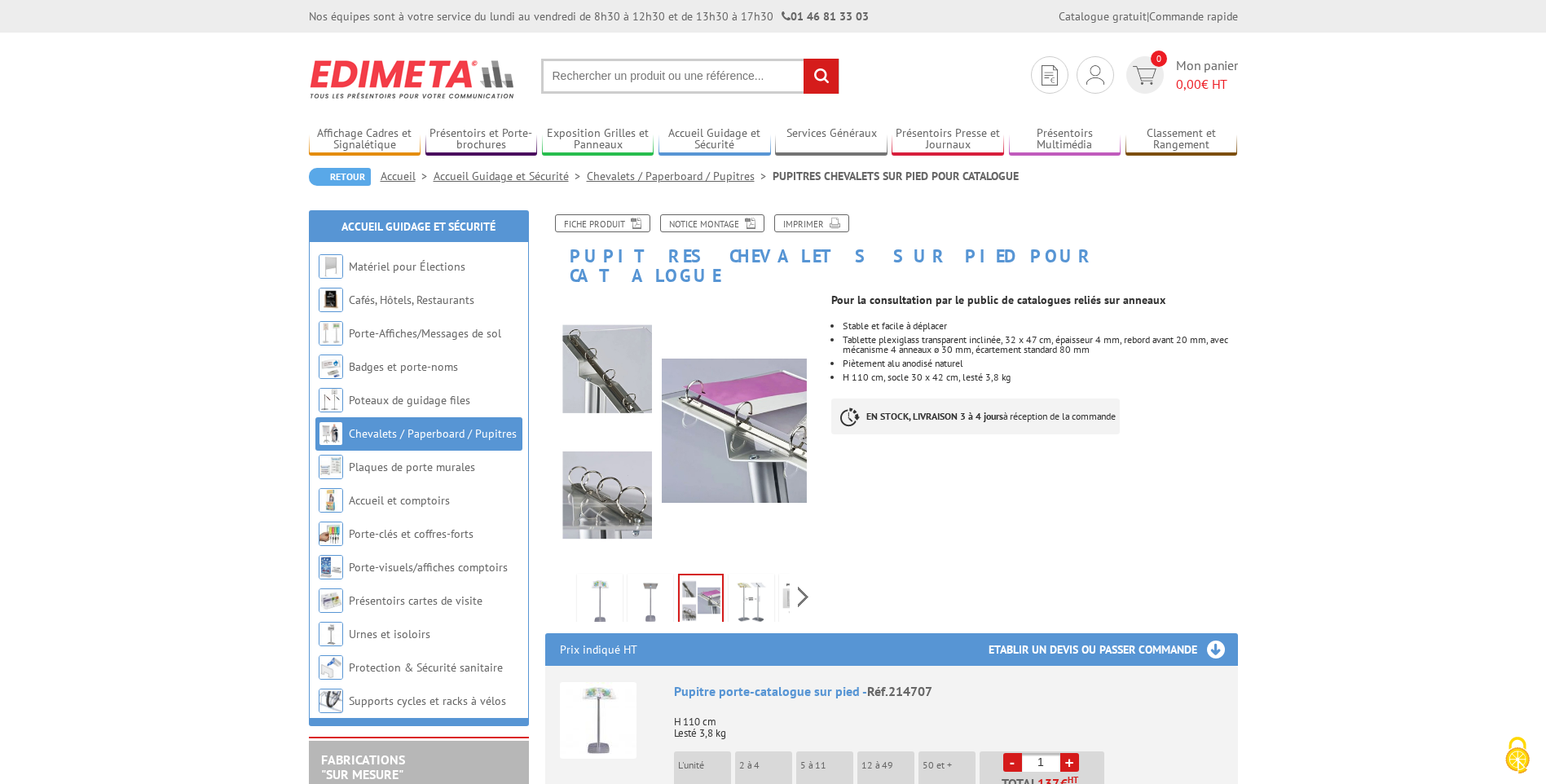
click at [608, 582] on img at bounding box center [599, 601] width 39 height 51
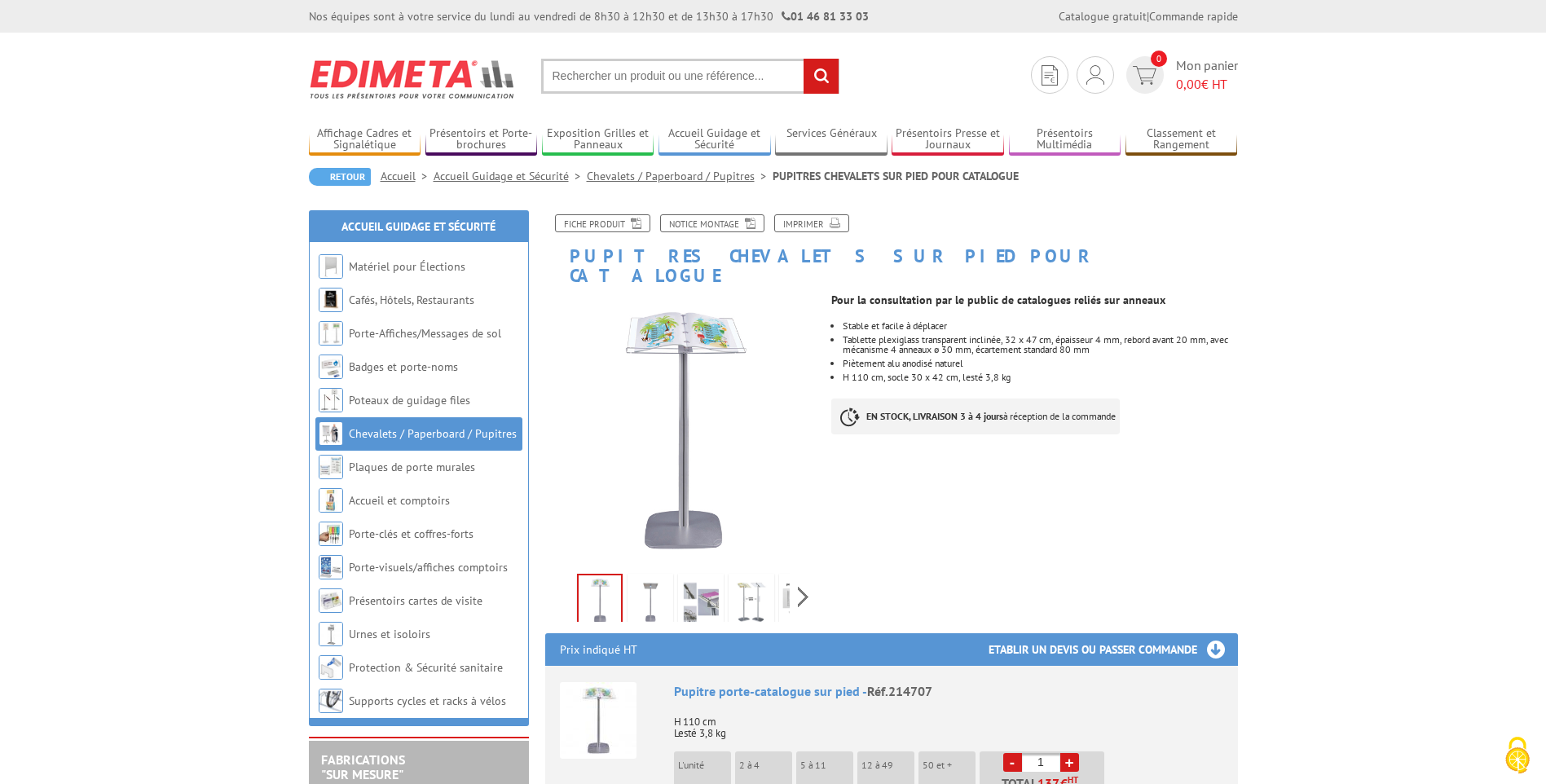
click at [849, 254] on h1 "PUPITRES CHEVALETS SUR PIED POUR CATALOGUE" at bounding box center [891, 249] width 717 height 71
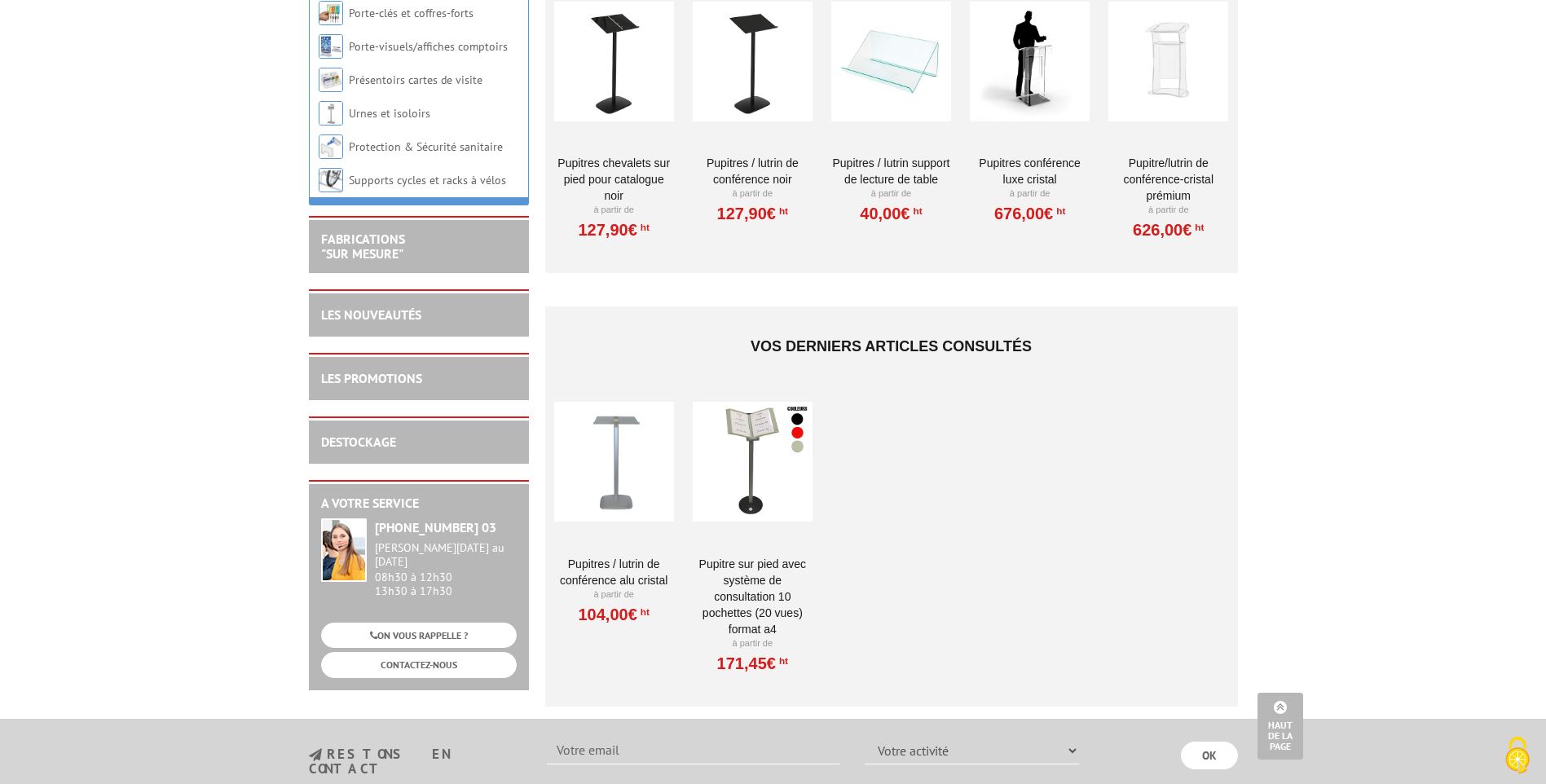
scroll to position [2525, 0]
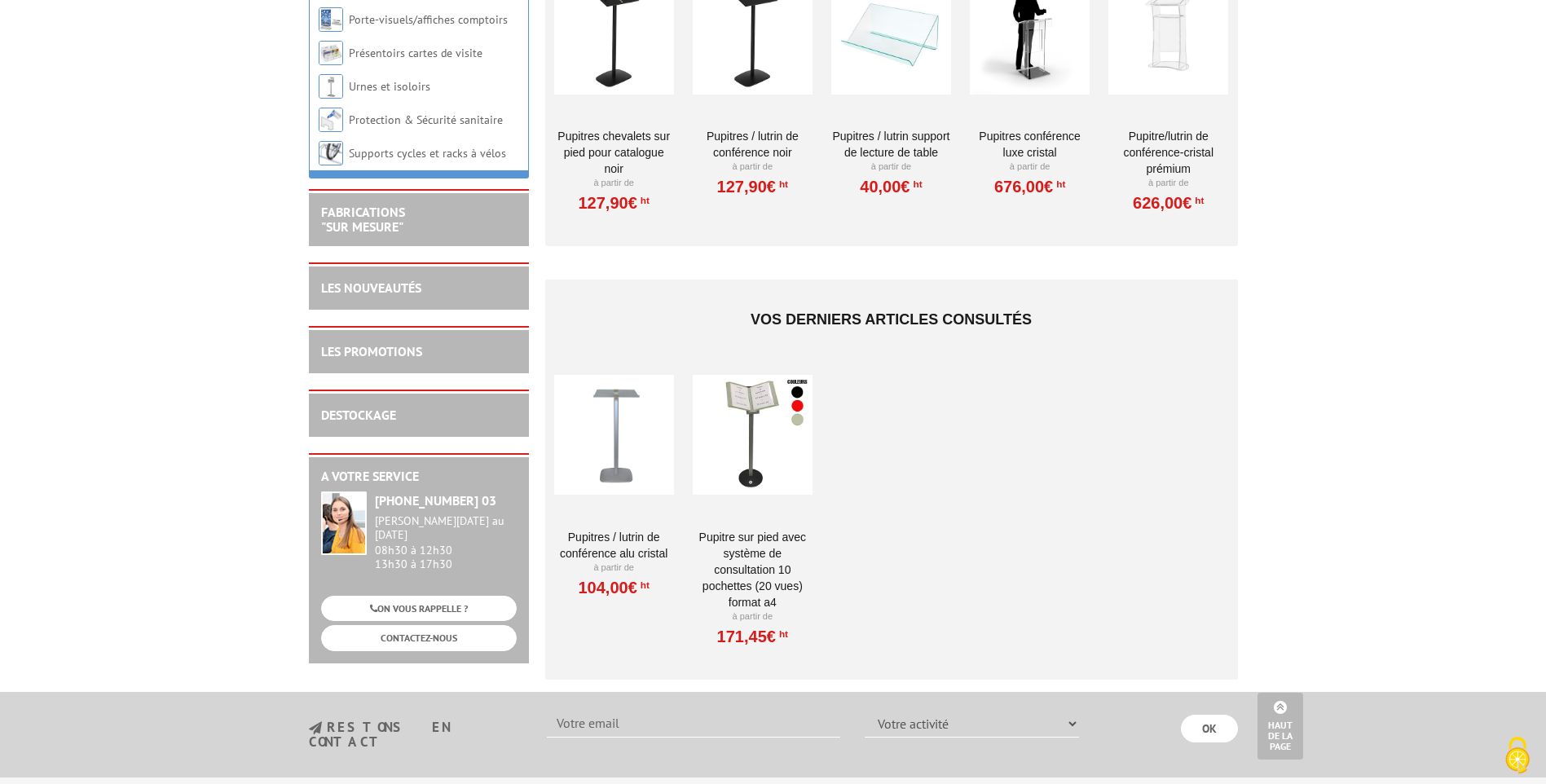
click at [747, 536] on link "Pupitre sur pied avec système de consultation 10 pochettes (20 vues) format A4" at bounding box center [753, 569] width 119 height 81
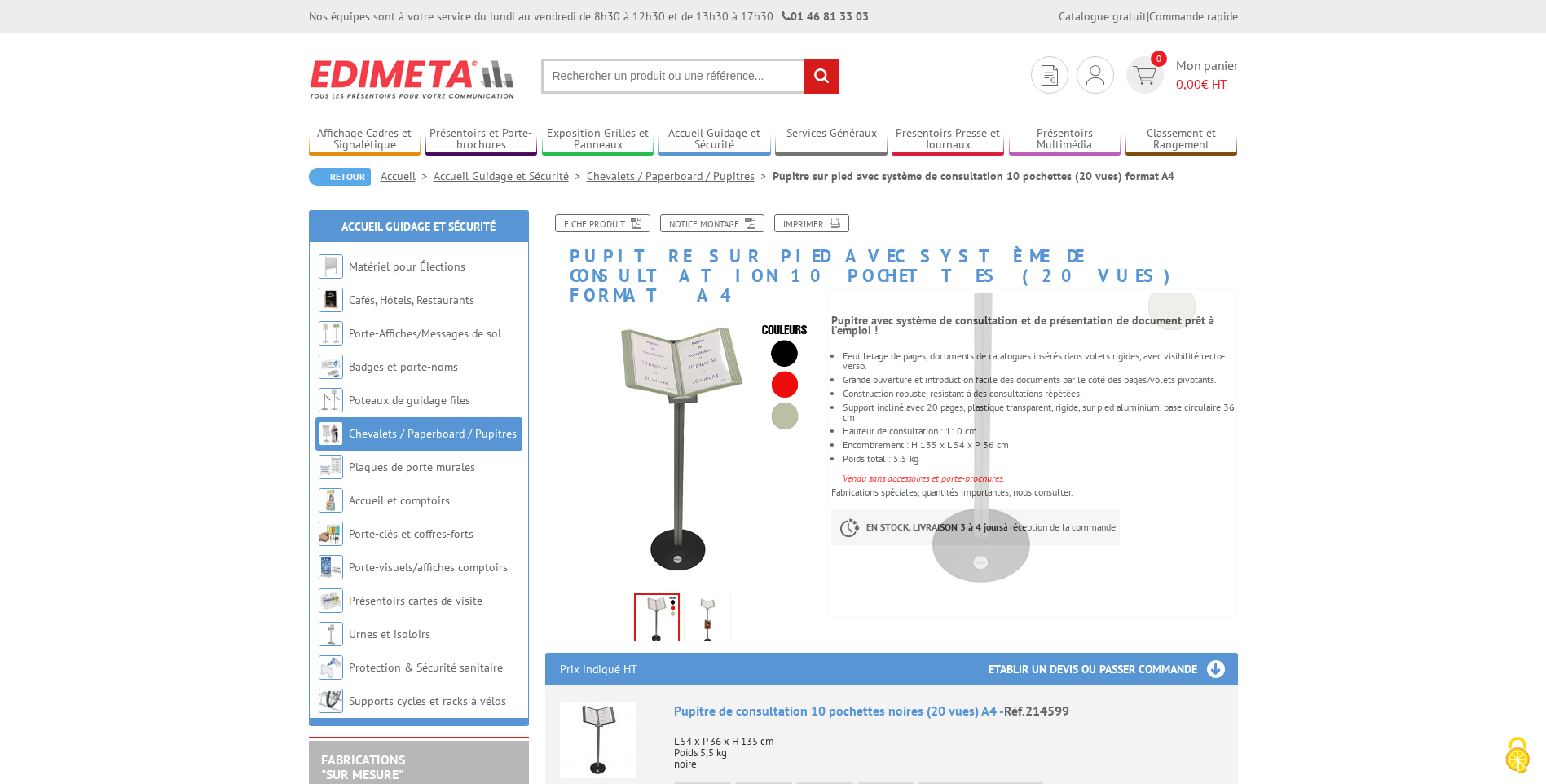
click at [705, 604] on img at bounding box center [707, 621] width 39 height 51
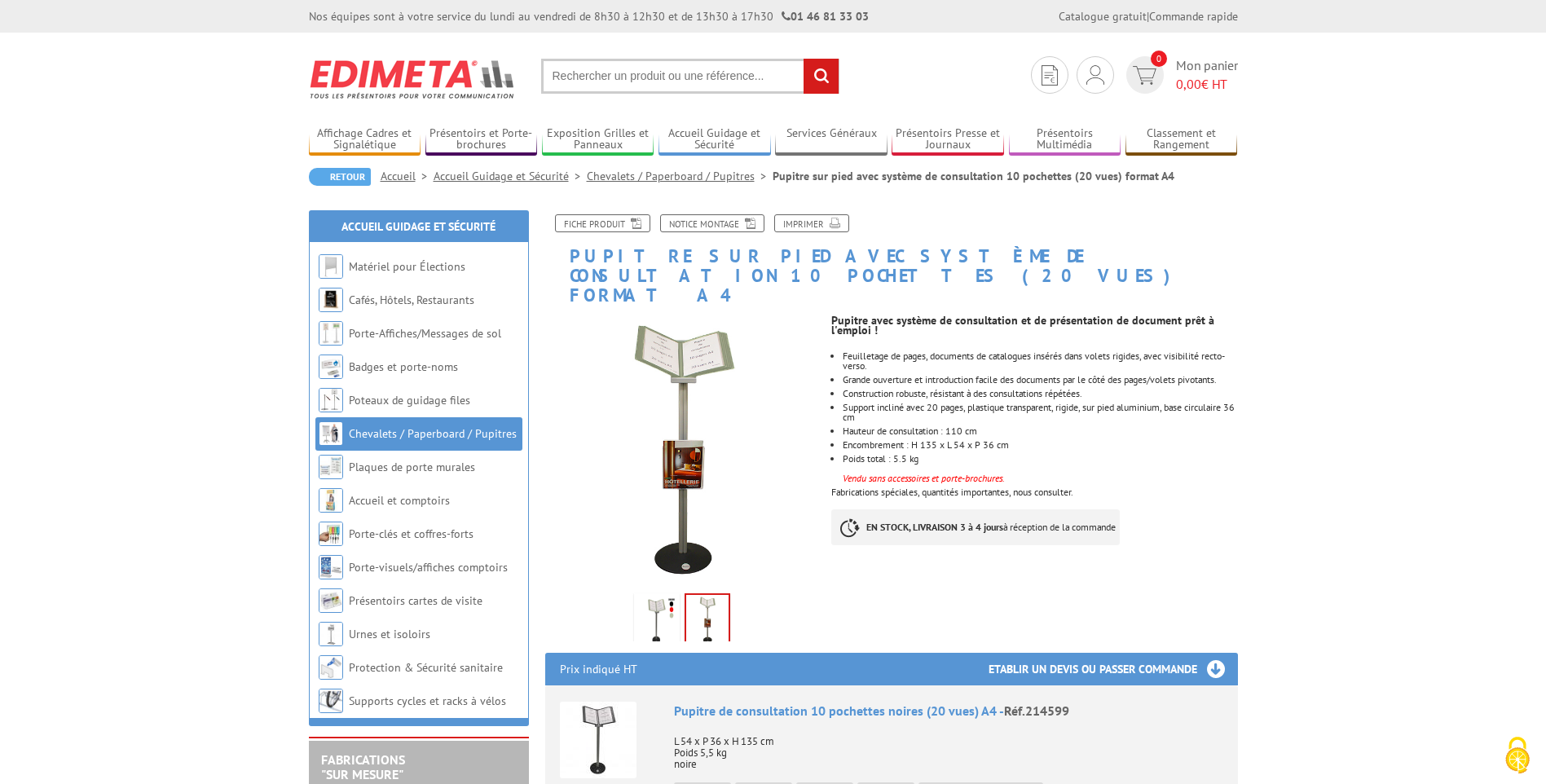
click at [657, 601] on img at bounding box center [656, 621] width 39 height 51
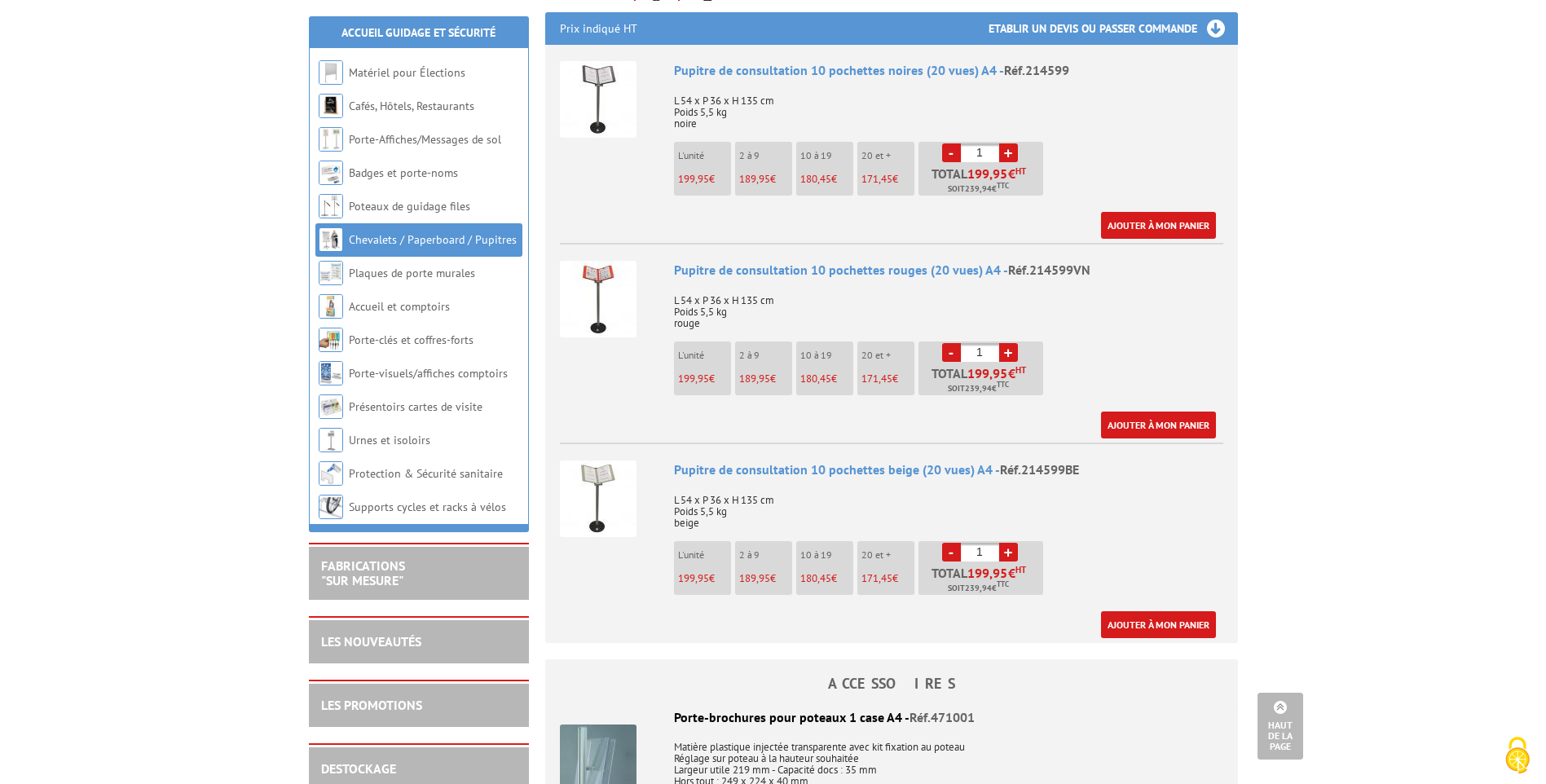
scroll to position [1059, 0]
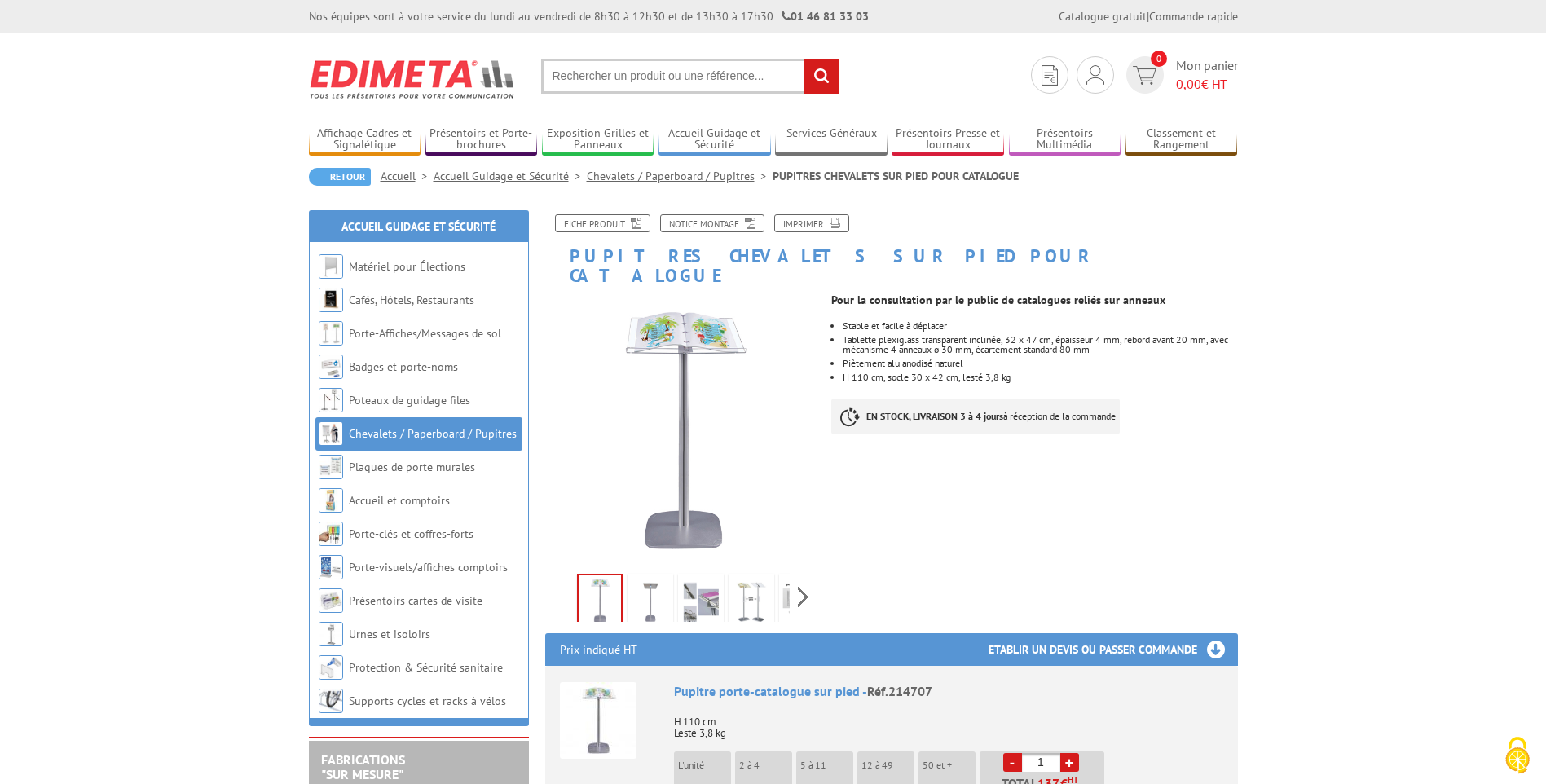
click at [944, 373] on li "H 110 cm, socle 30 x 42 cm, lesté 3,8 kg" at bounding box center [1039, 377] width 394 height 10
click at [466, 435] on link "Chevalets / Paperboard / Pupitres" at bounding box center [432, 433] width 168 height 15
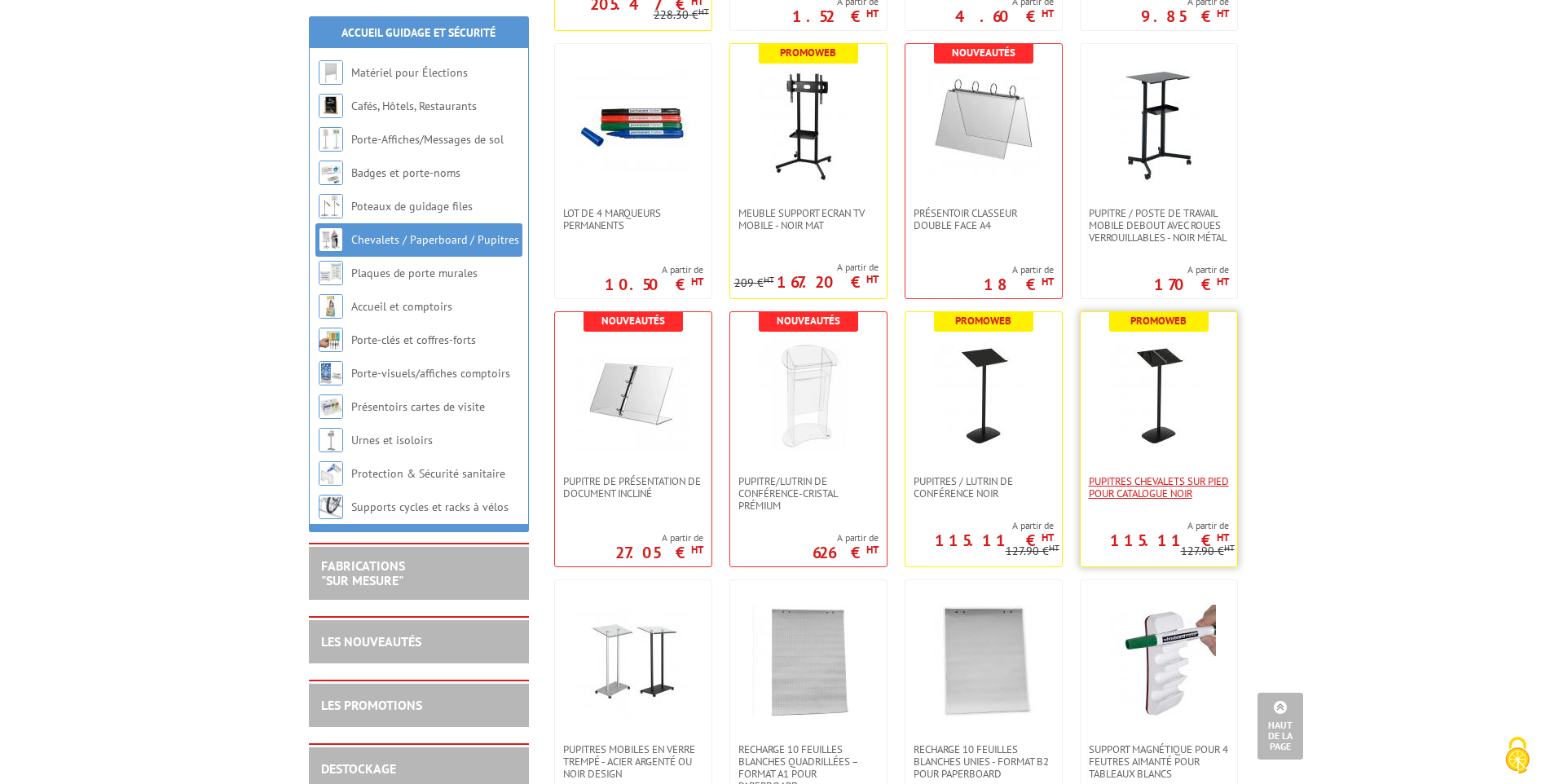
scroll to position [733, 0]
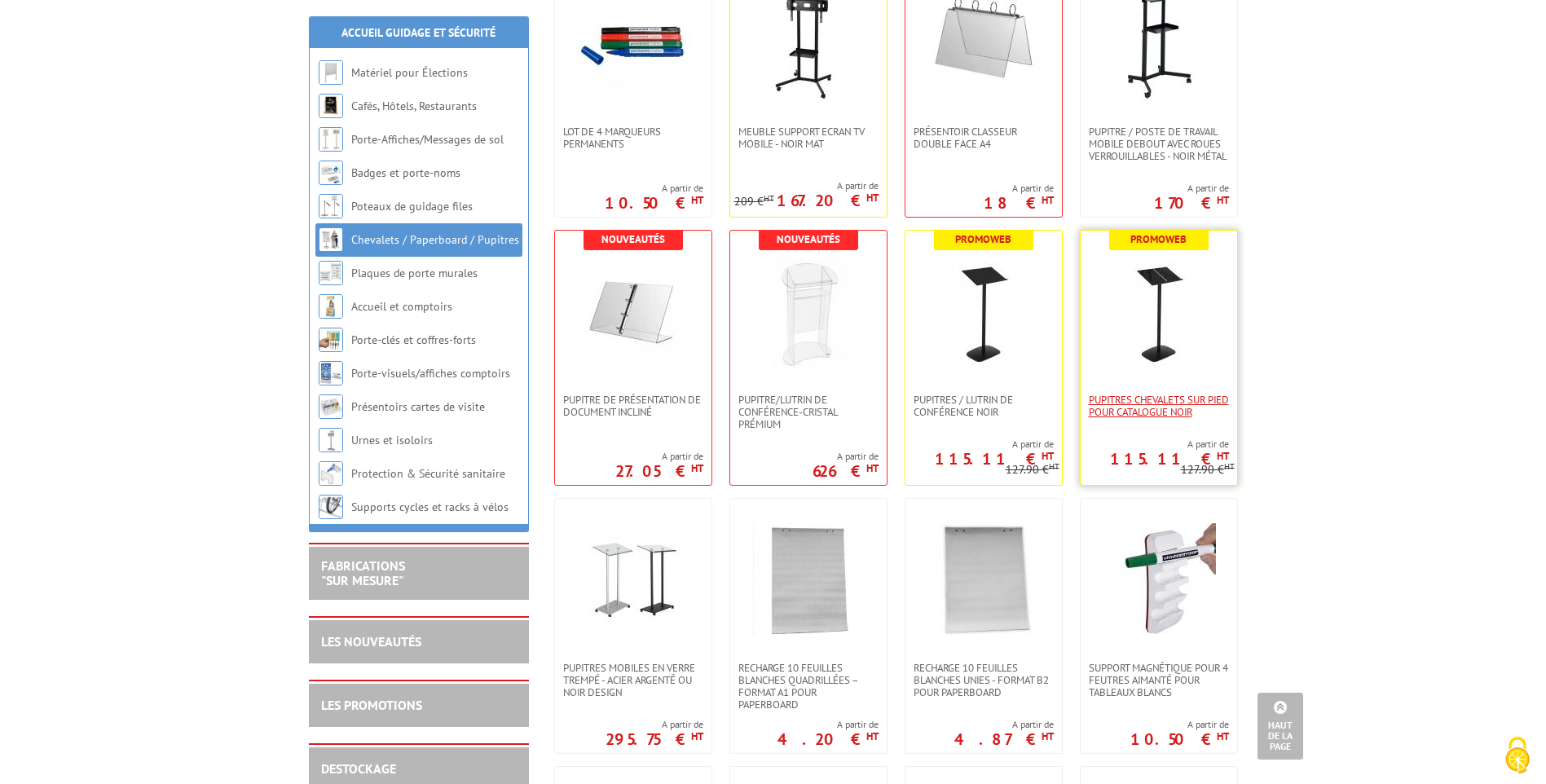
click at [1177, 415] on span "PUPITRES CHEVALETS SUR PIED POUR CATALOGUE NOIR" at bounding box center [1158, 405] width 140 height 24
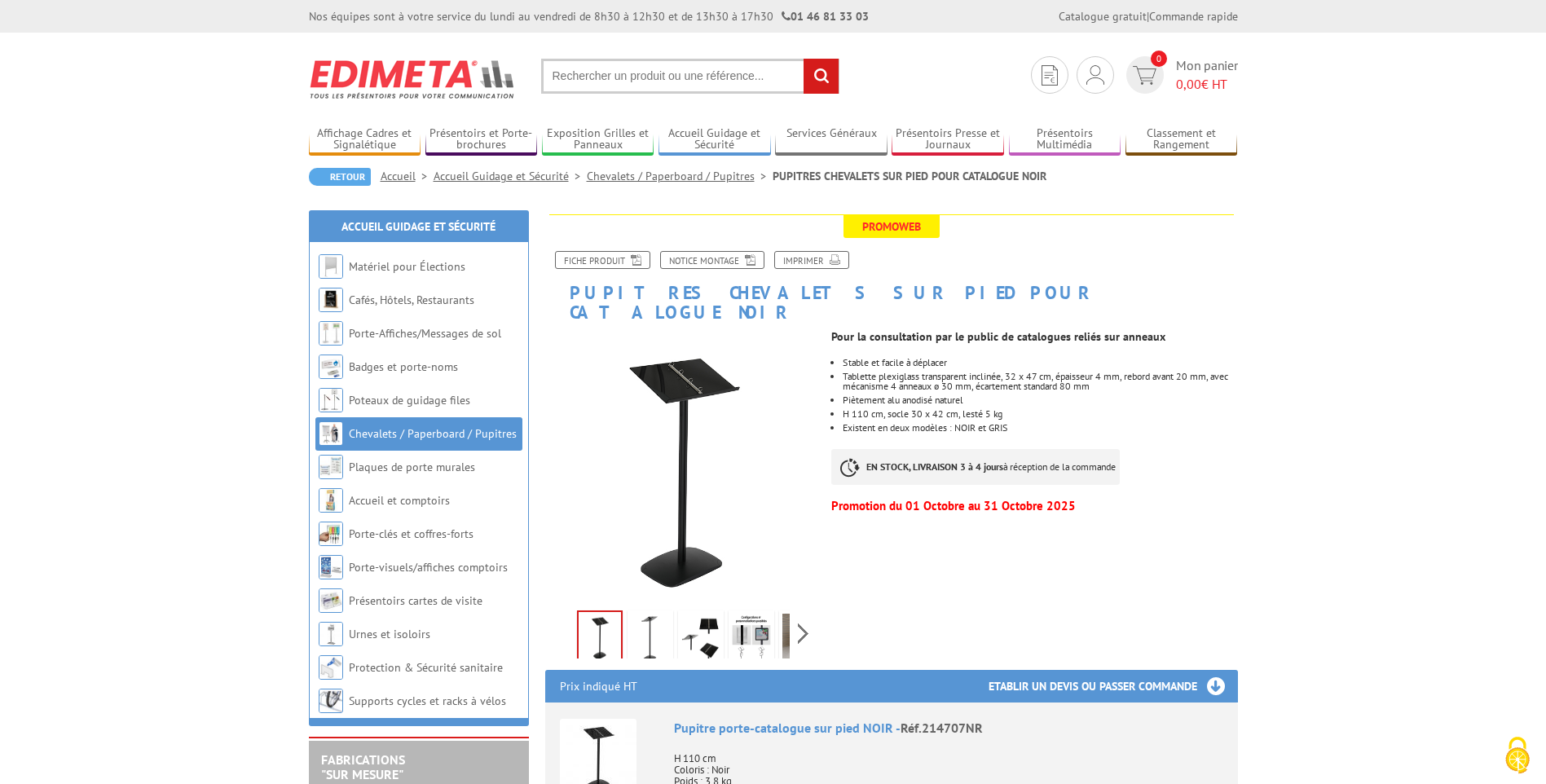
click at [745, 626] on img at bounding box center [751, 638] width 39 height 51
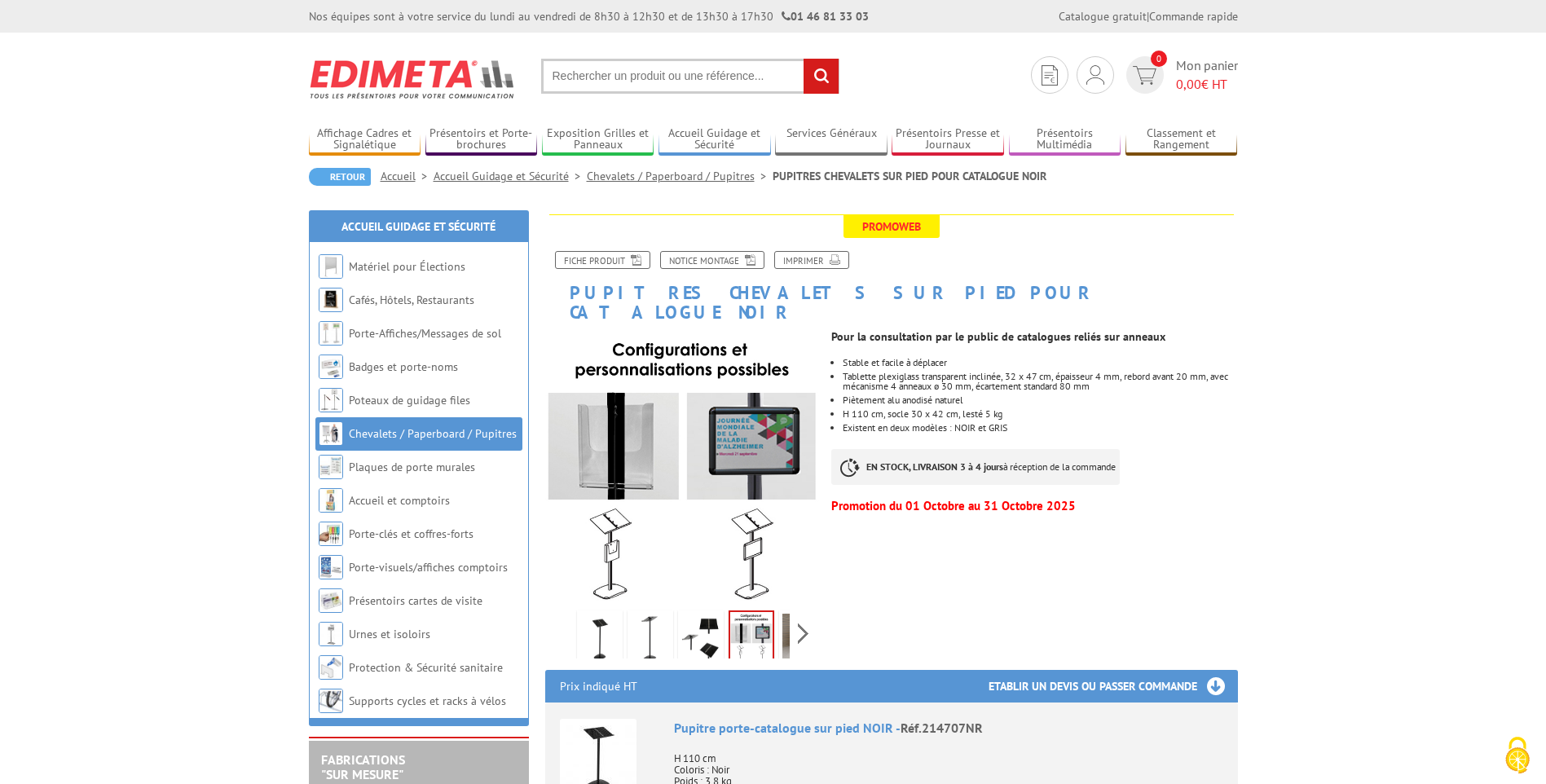
click at [787, 624] on img at bounding box center [802, 638] width 39 height 51
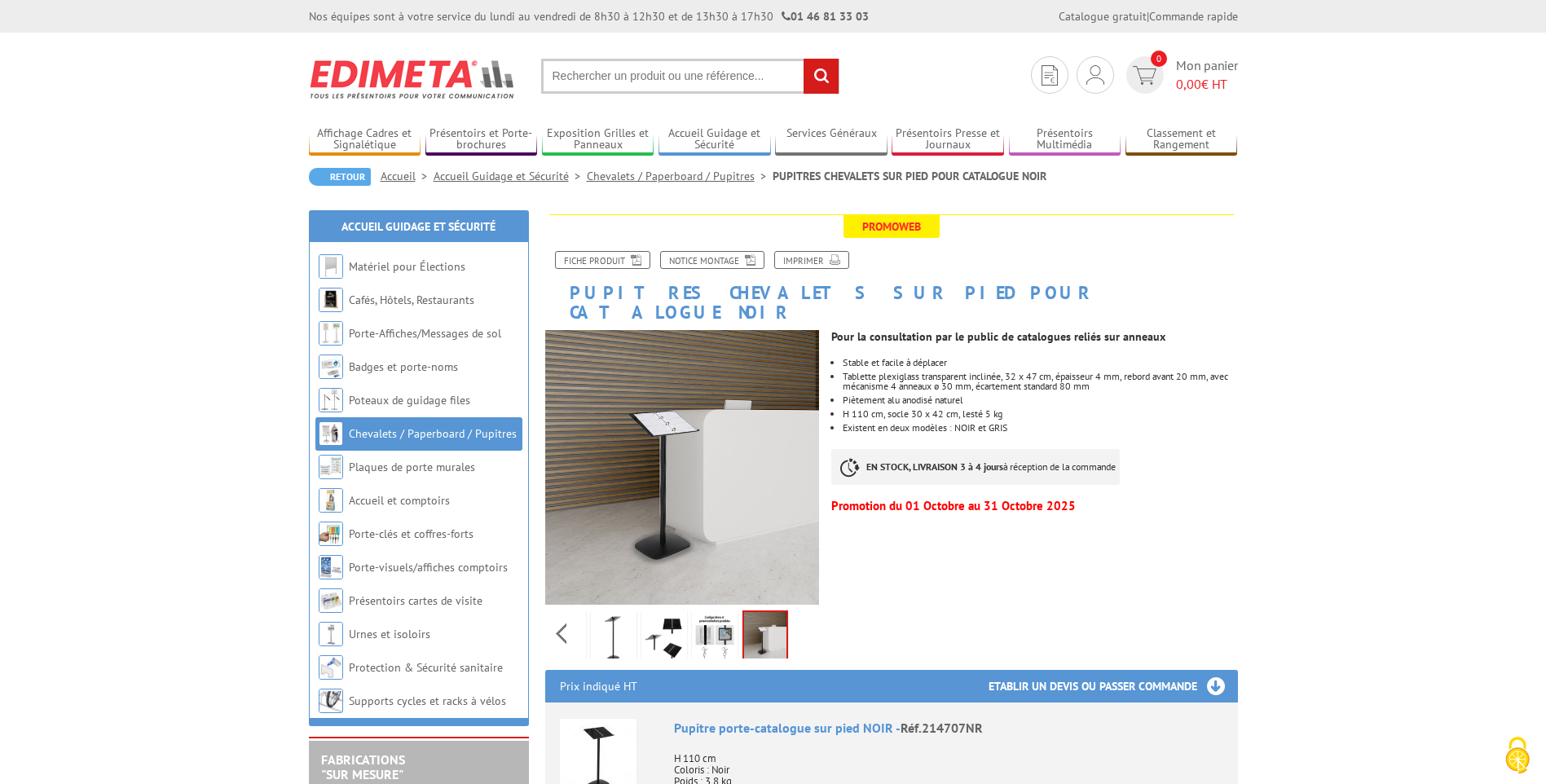
click at [576, 616] on img at bounding box center [563, 638] width 39 height 51
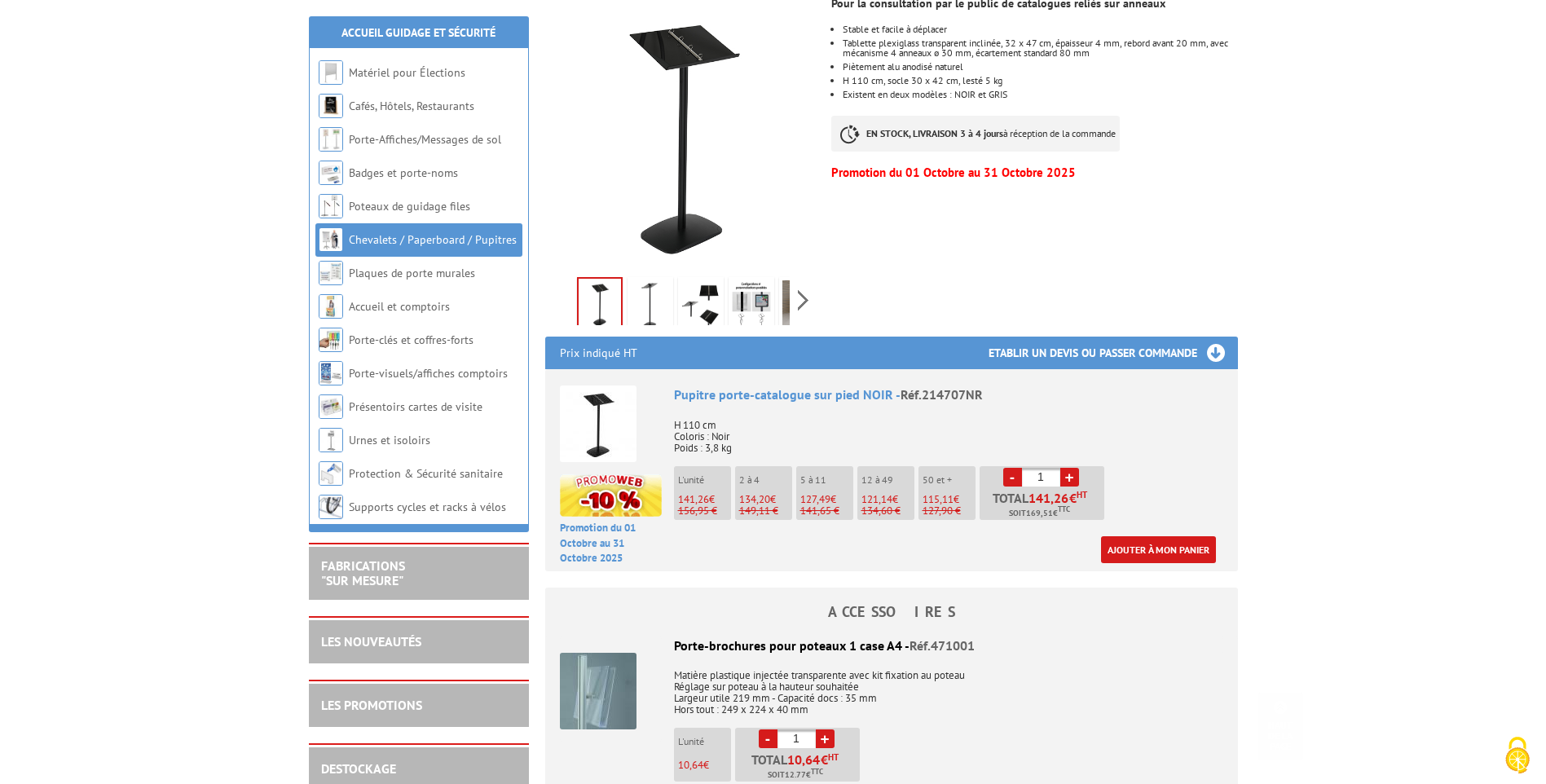
scroll to position [570, 0]
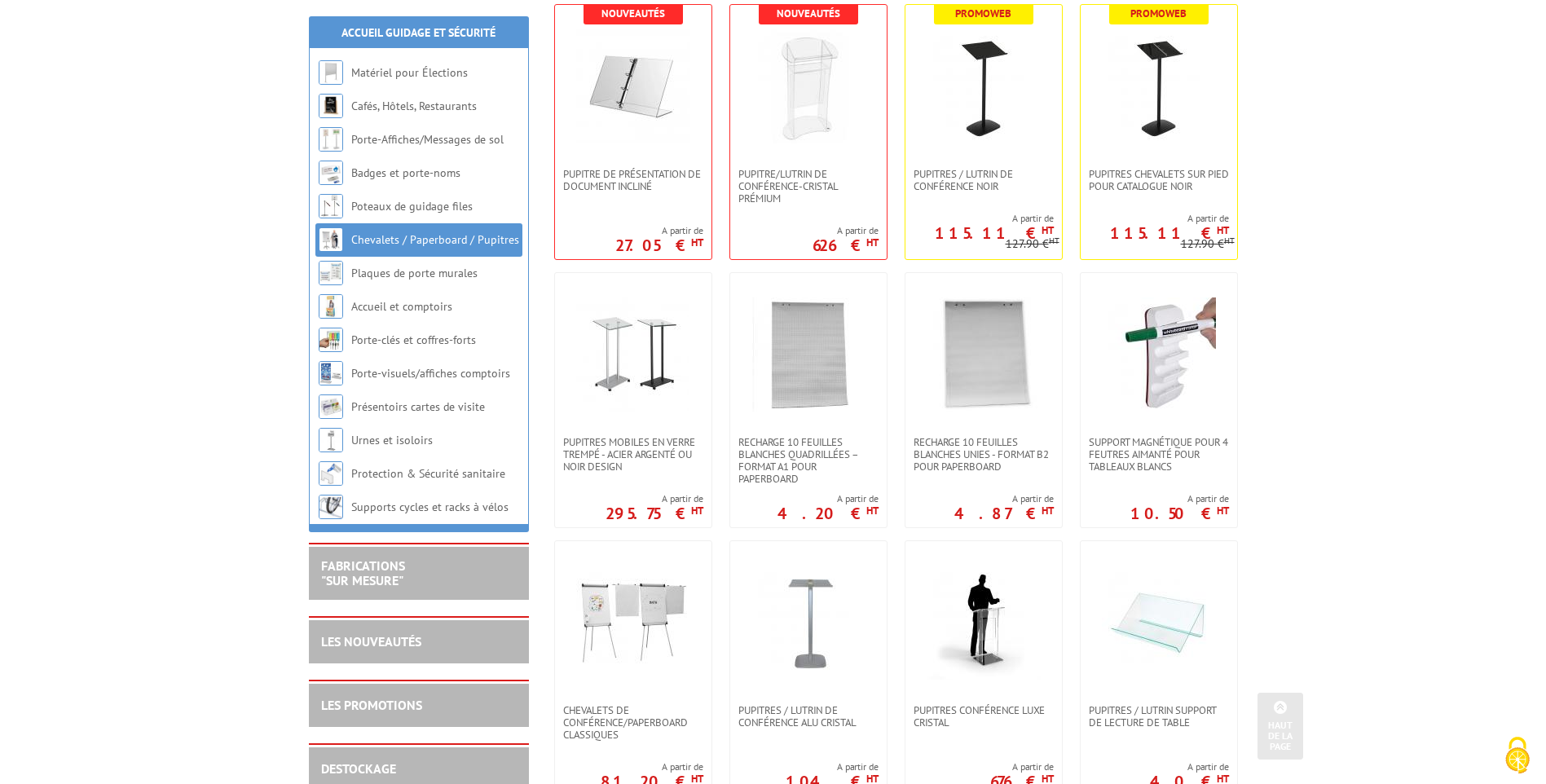
scroll to position [977, 0]
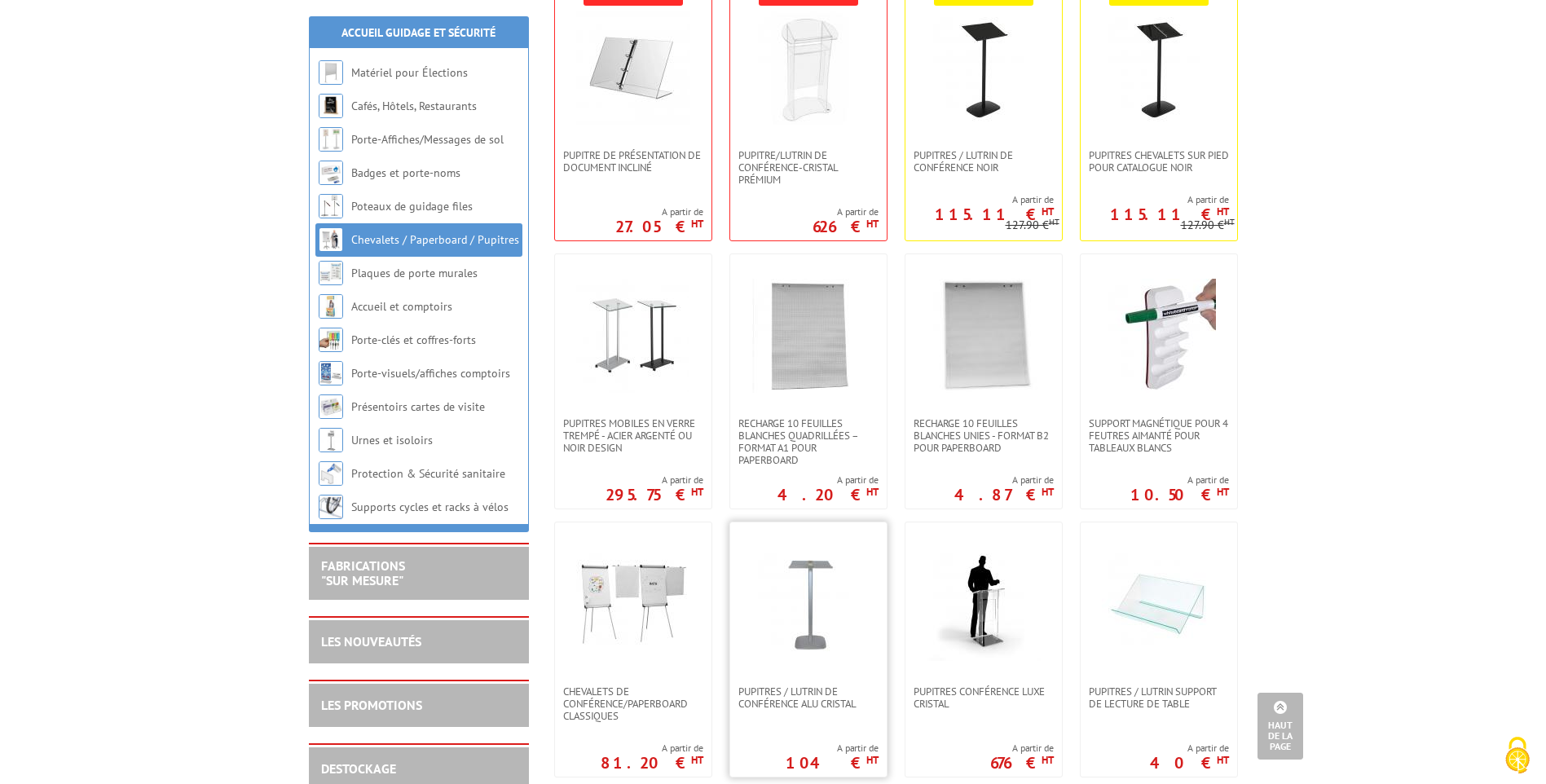
click at [805, 591] on img at bounding box center [807, 603] width 114 height 114
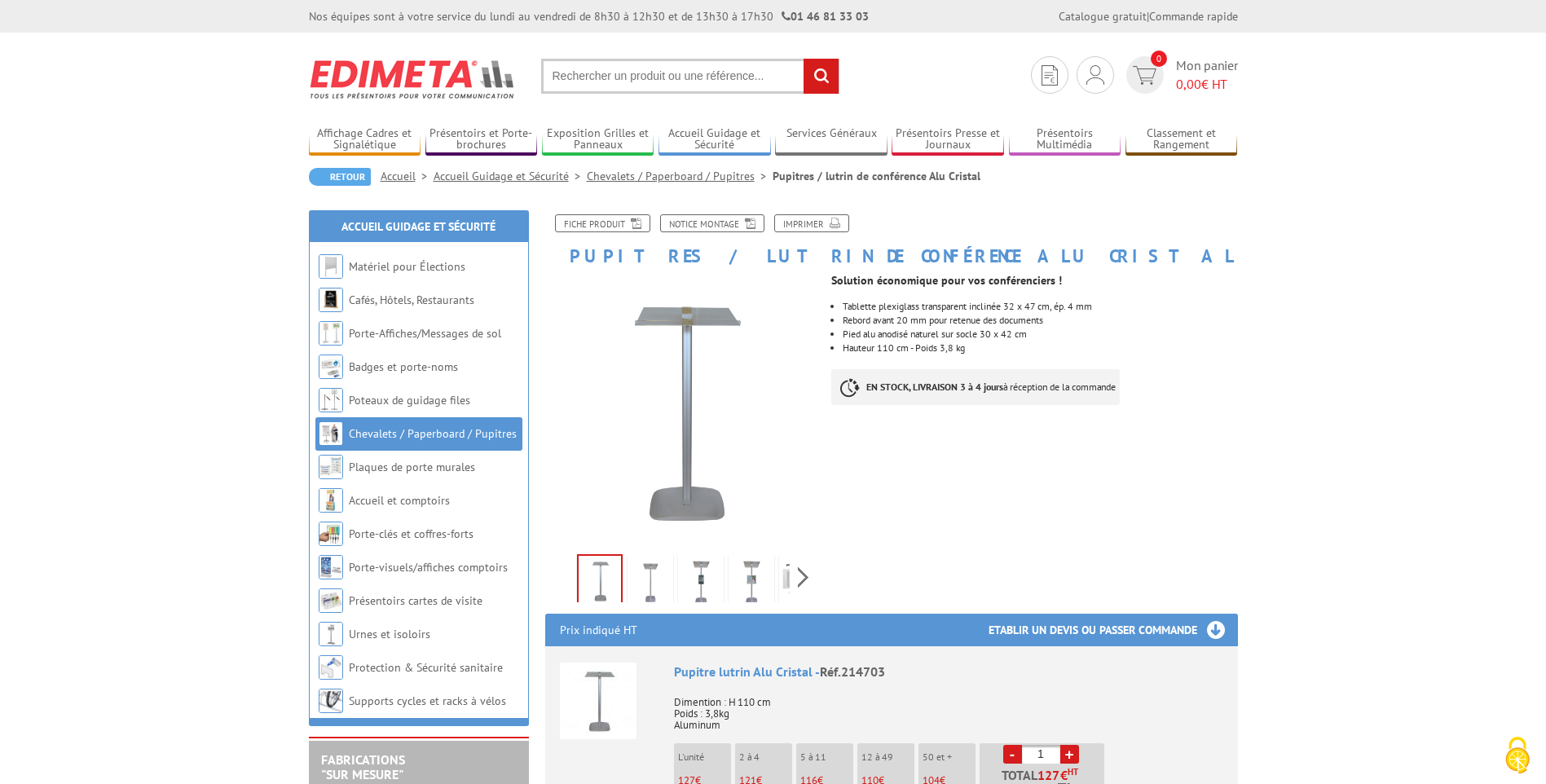
click at [664, 585] on img at bounding box center [650, 582] width 39 height 51
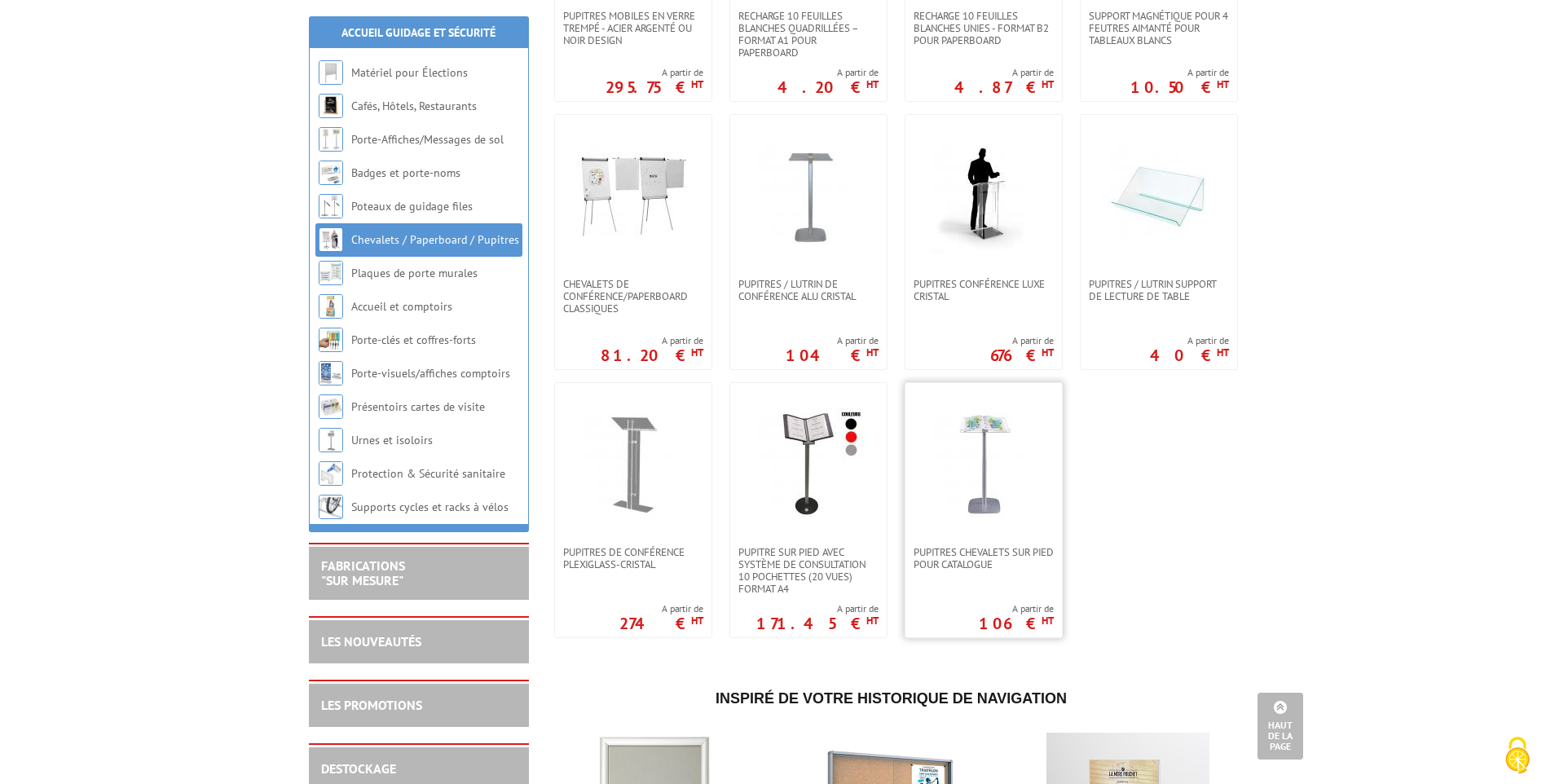
scroll to position [1547, 0]
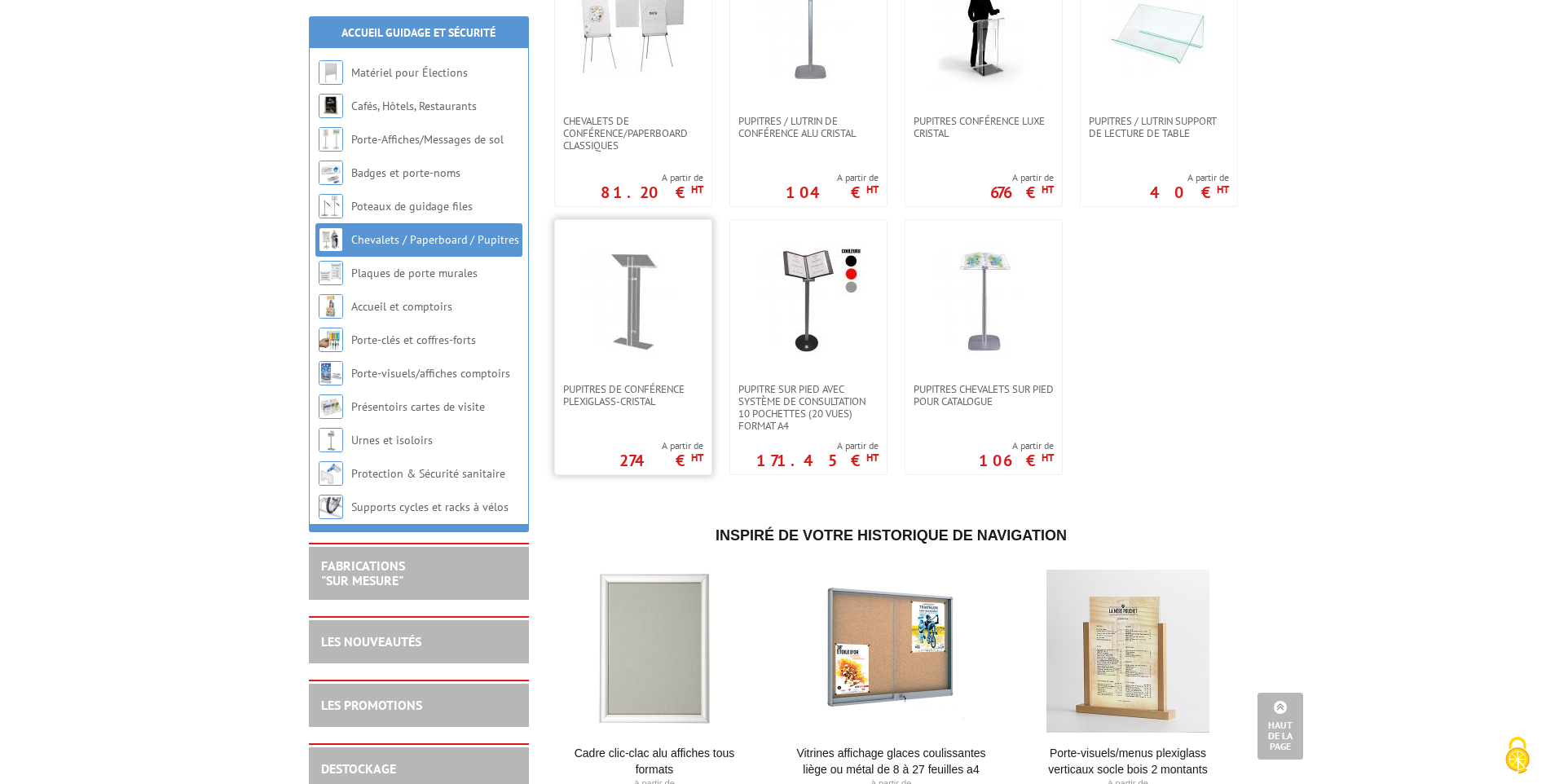
click at [643, 379] on link at bounding box center [633, 301] width 157 height 163
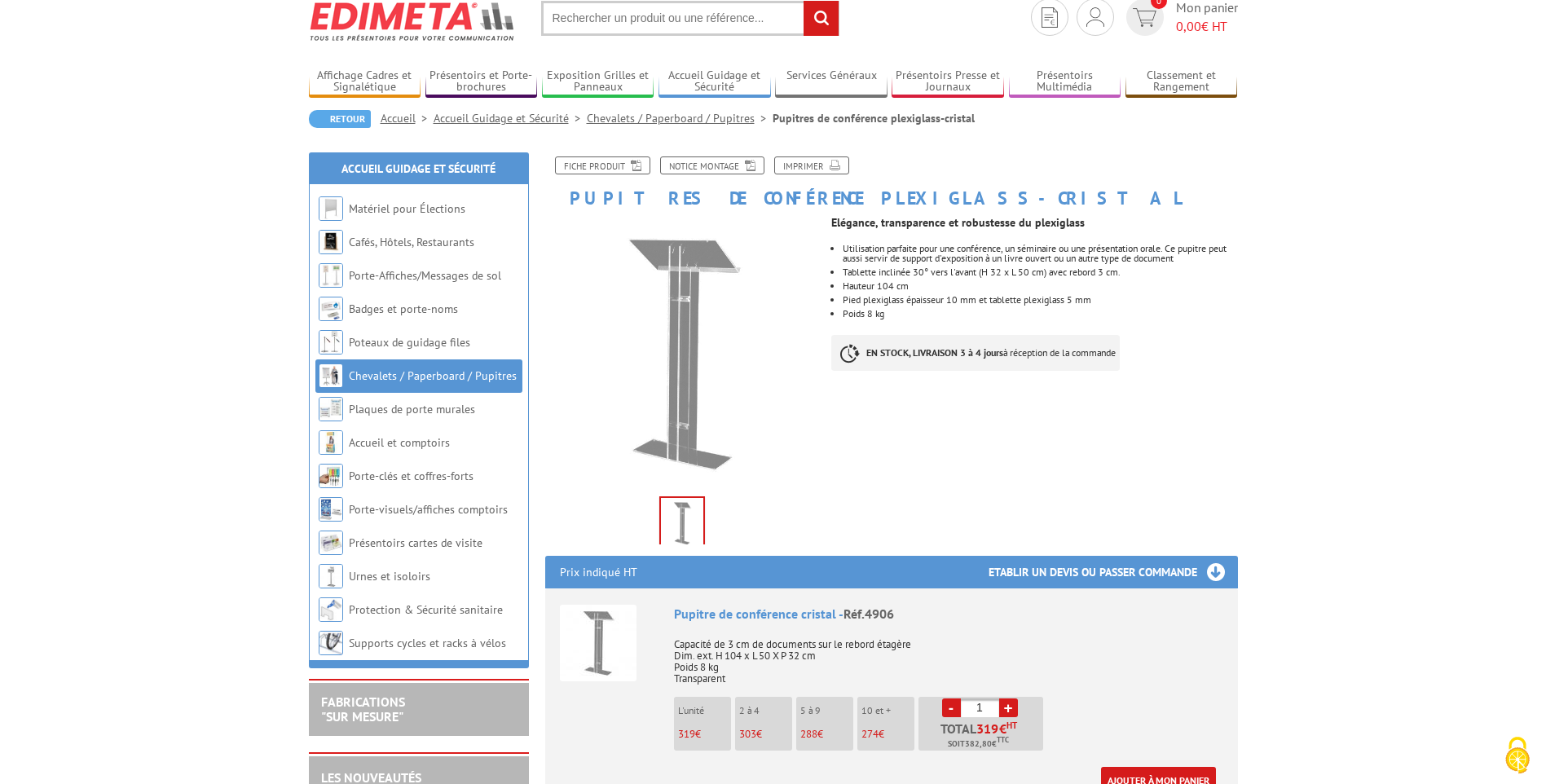
scroll to position [163, 0]
